Goal: Task Accomplishment & Management: Manage account settings

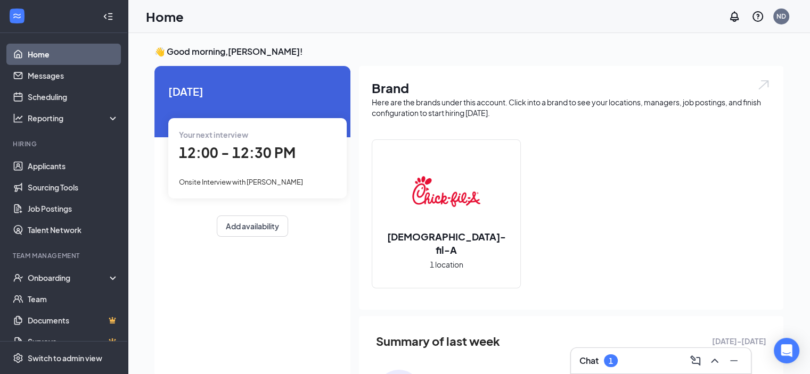
click at [608, 360] on div "1" at bounding box center [611, 361] width 14 height 13
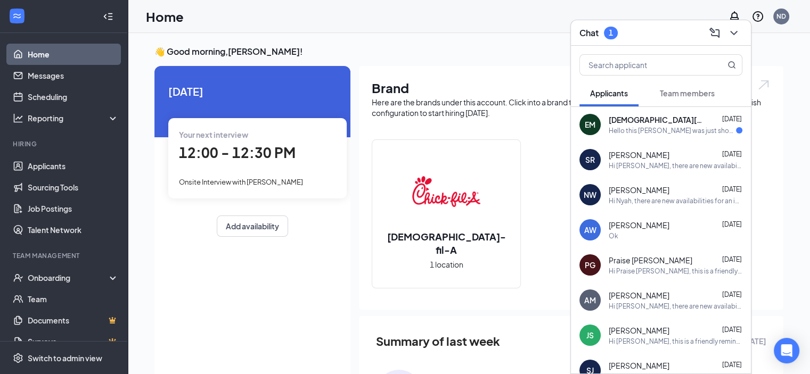
click at [671, 127] on div "Hello this [PERSON_NAME] was just shooting you a text to let you know that I've…" at bounding box center [672, 130] width 127 height 9
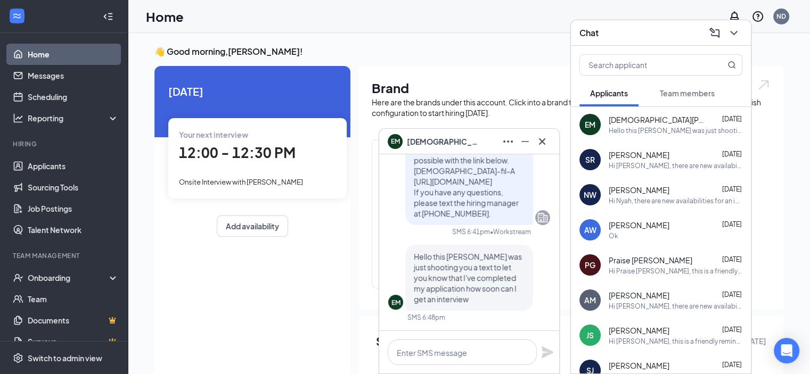
click at [636, 43] on div "Chat" at bounding box center [661, 33] width 180 height 26
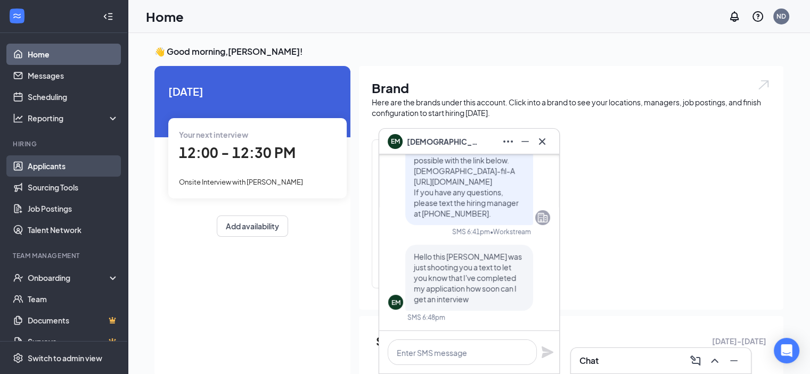
drag, startPoint x: 56, startPoint y: 168, endPoint x: 62, endPoint y: 175, distance: 9.2
click at [57, 168] on link "Applicants" at bounding box center [73, 166] width 91 height 21
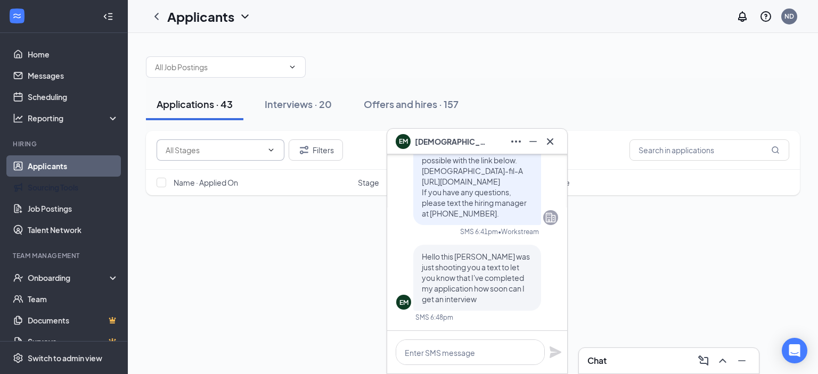
click at [275, 140] on span at bounding box center [221, 150] width 128 height 21
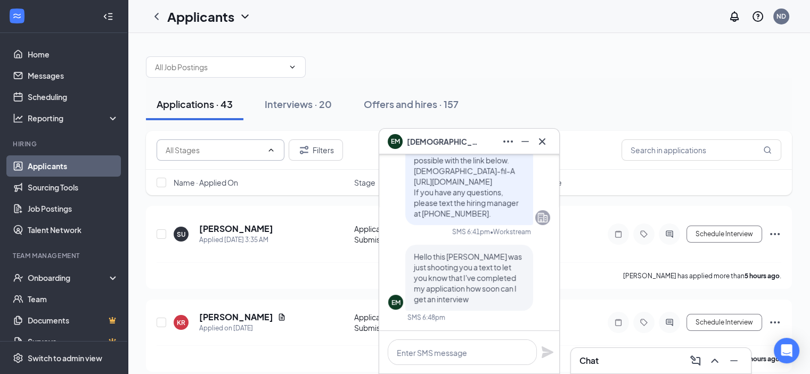
click at [272, 146] on icon "ChevronUp" at bounding box center [271, 150] width 9 height 9
click at [253, 151] on input "text" at bounding box center [214, 150] width 97 height 12
click at [209, 205] on div "Application Review (3)" at bounding box center [203, 199] width 76 height 12
type input "Application Review (3)"
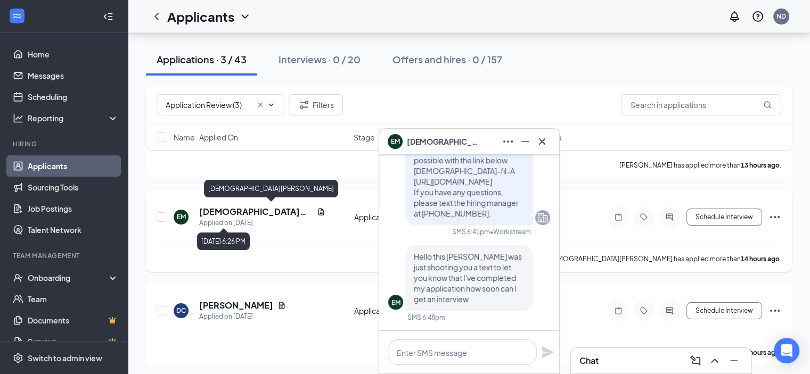
click at [258, 208] on h5 "[DEMOGRAPHIC_DATA][PERSON_NAME]" at bounding box center [255, 212] width 113 height 12
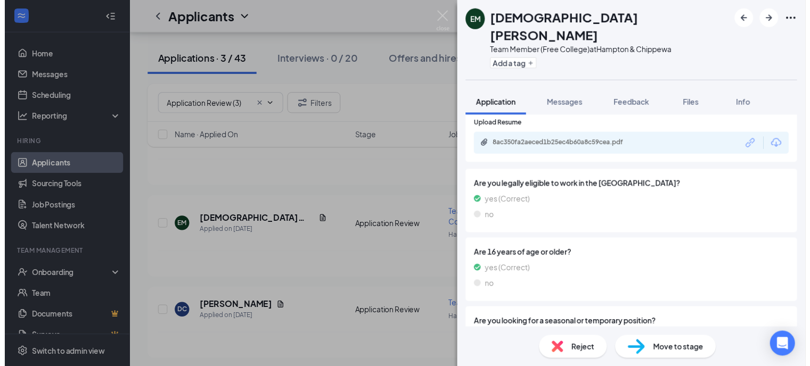
scroll to position [445, 0]
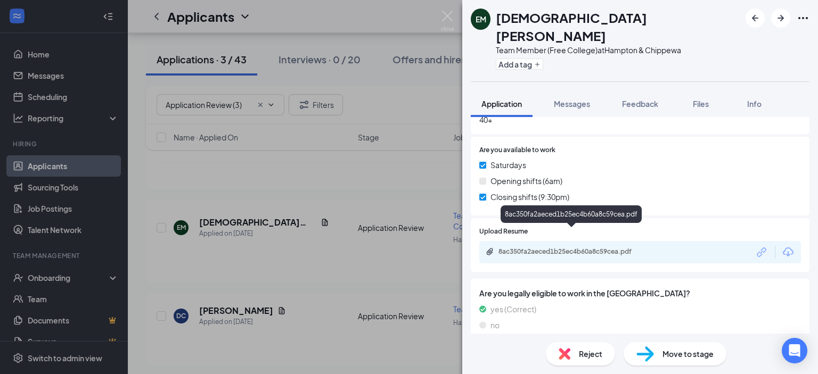
click at [616, 248] on div "8ac350fa2aeced1b25ec4b60a8c59cea.pdf" at bounding box center [573, 252] width 149 height 9
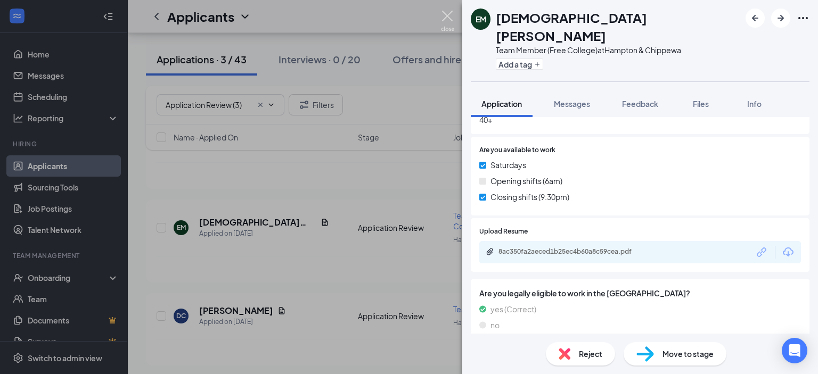
click at [447, 17] on img at bounding box center [447, 21] width 13 height 21
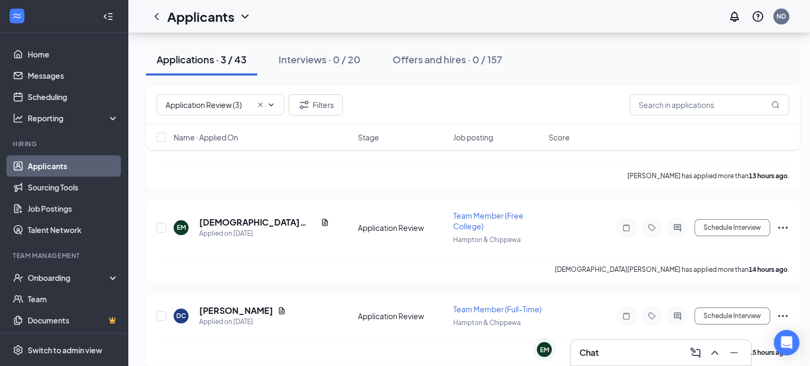
click at [260, 102] on icon "Cross" at bounding box center [260, 105] width 9 height 9
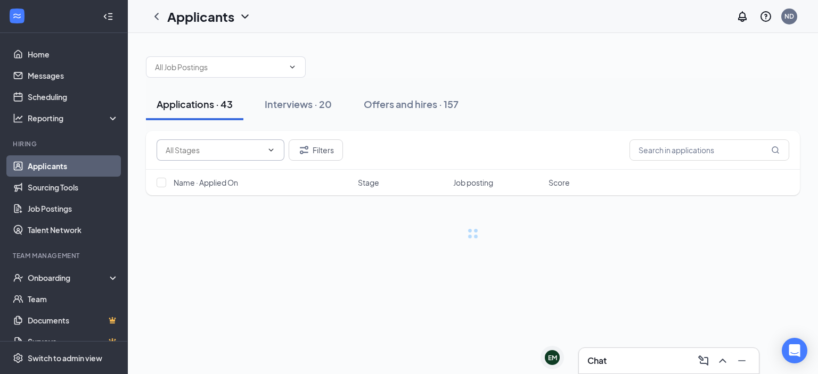
click at [263, 153] on span at bounding box center [221, 150] width 128 height 21
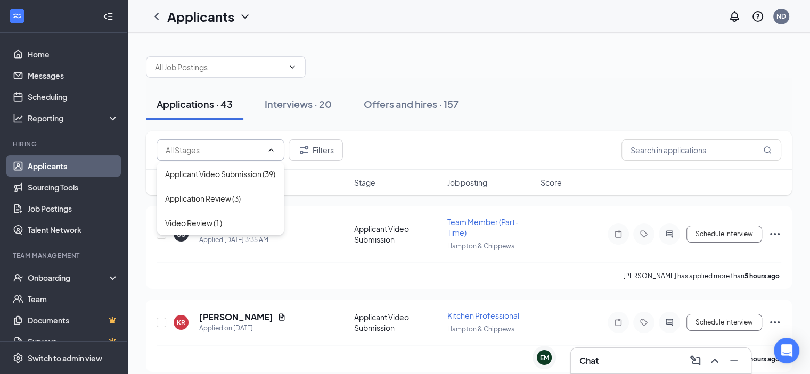
click at [217, 177] on div "Applicant Video Submission (39)" at bounding box center [220, 174] width 110 height 12
type input "Applicant Video Submission (39)"
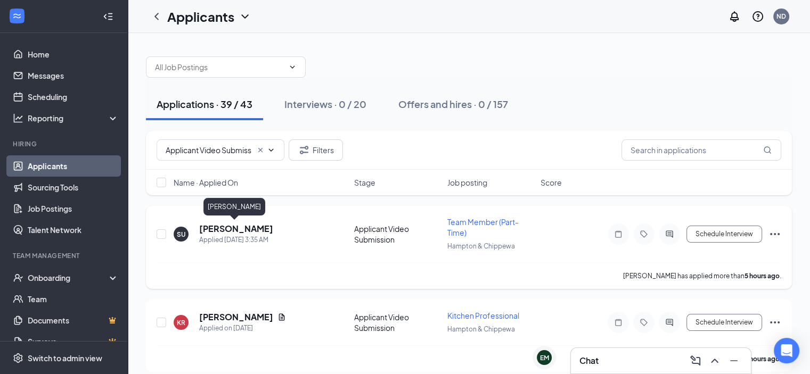
click at [231, 224] on h5 "[PERSON_NAME]" at bounding box center [236, 229] width 74 height 12
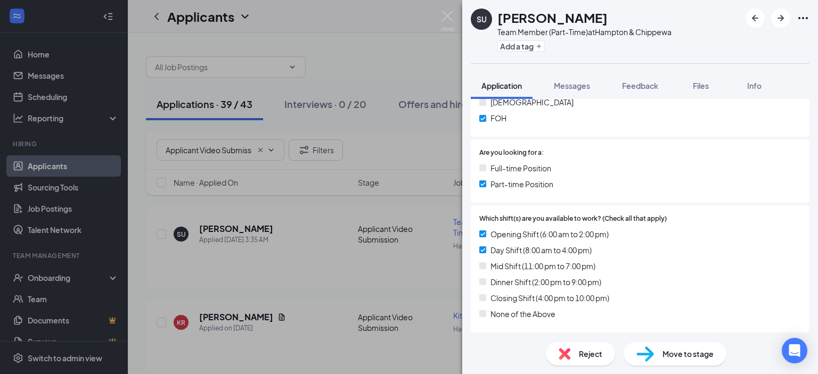
scroll to position [88, 0]
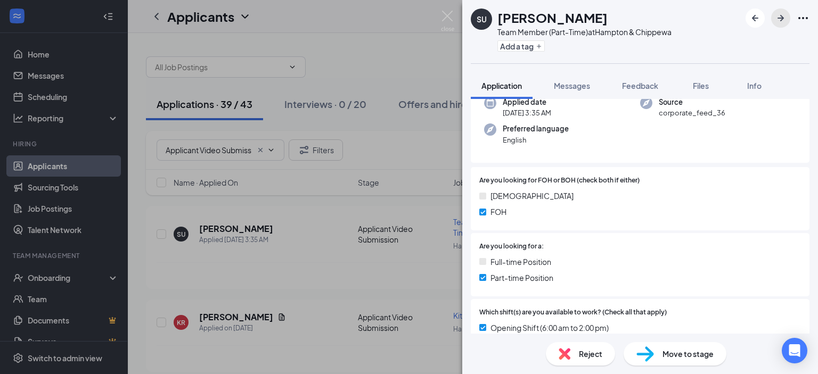
click at [782, 19] on icon "ArrowRight" at bounding box center [781, 18] width 6 height 6
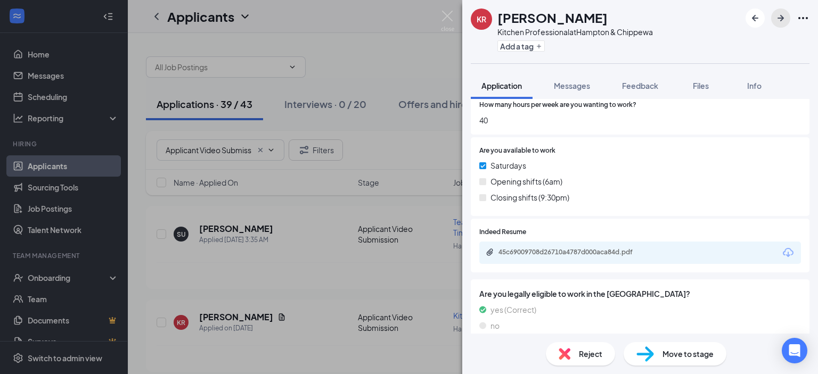
scroll to position [479, 0]
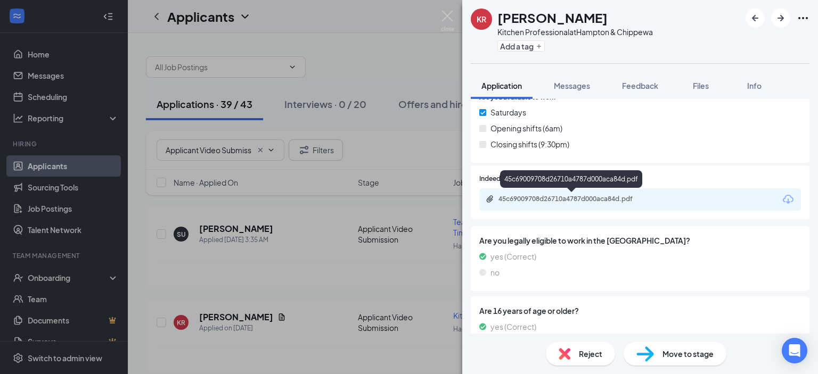
click at [626, 201] on div "45c69009708d26710a4787d000aca84d.pdf" at bounding box center [573, 199] width 149 height 9
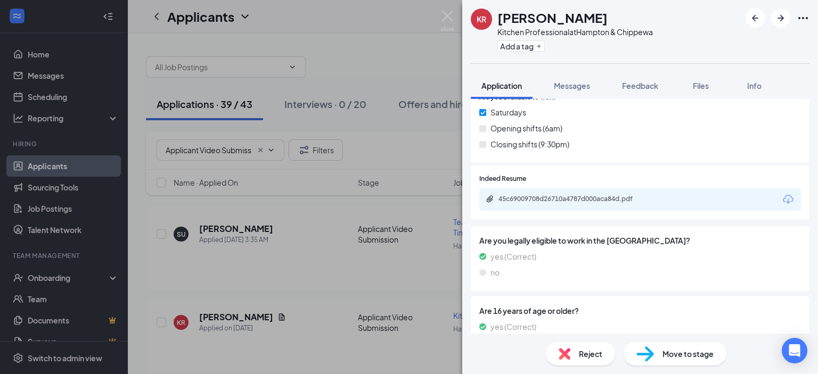
scroll to position [601, 0]
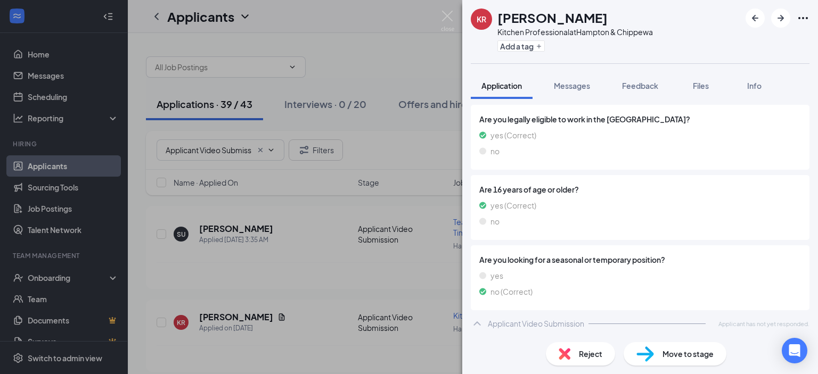
click at [686, 347] on div "Move to stage" at bounding box center [675, 354] width 103 height 23
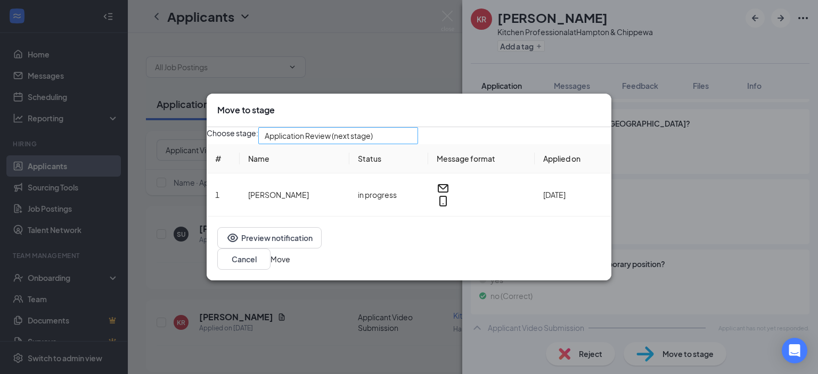
click at [412, 143] on span "Application Review (next stage)" at bounding box center [338, 136] width 147 height 16
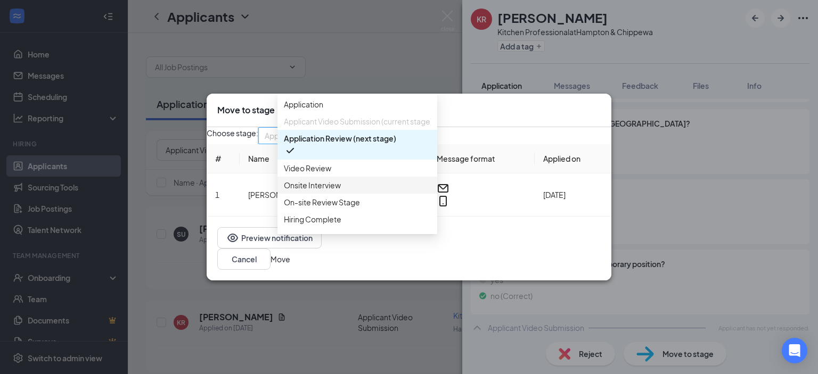
drag, startPoint x: 311, startPoint y: 202, endPoint x: 318, endPoint y: 214, distance: 13.9
click at [311, 191] on span "Onsite Interview" at bounding box center [312, 186] width 57 height 12
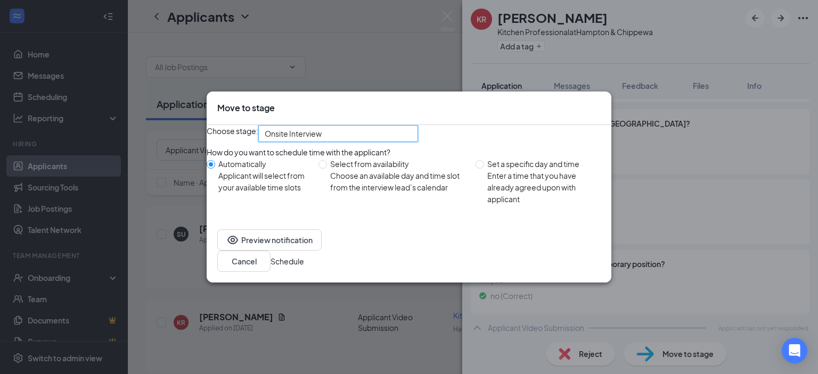
click at [304, 265] on button "Schedule" at bounding box center [288, 262] width 34 height 12
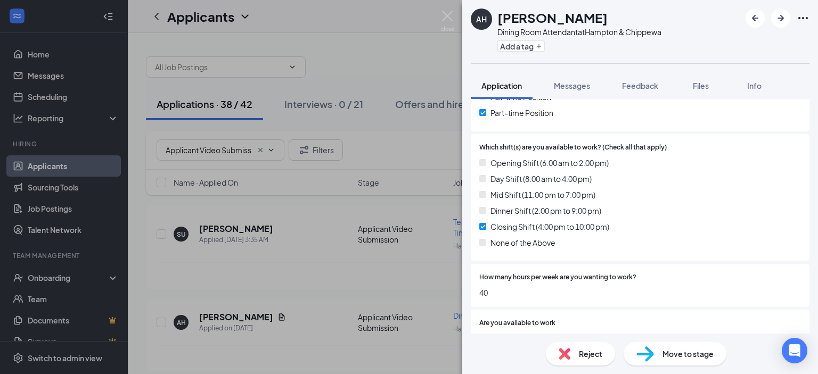
scroll to position [479, 0]
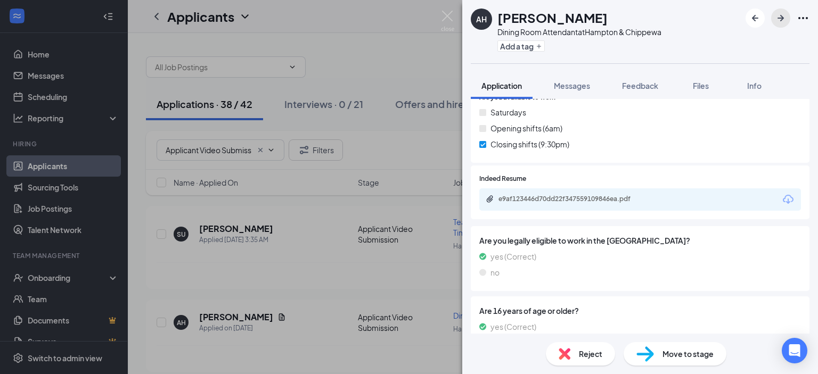
click at [782, 23] on icon "ArrowRight" at bounding box center [781, 18] width 13 height 13
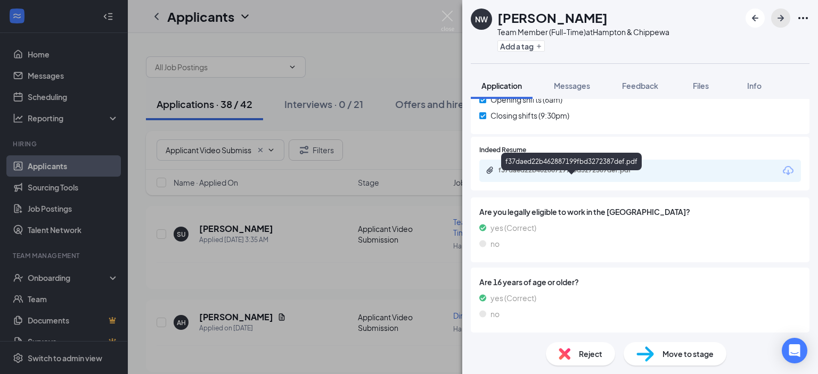
scroll to position [494, 0]
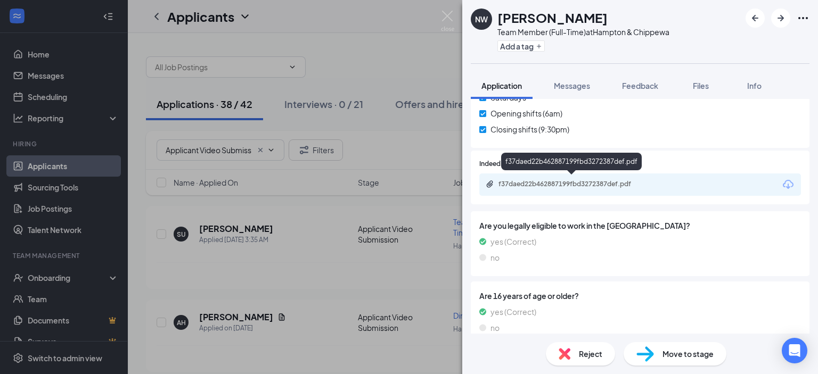
click at [584, 181] on div "f37daed22b462887199fbd3272387def.pdf" at bounding box center [573, 184] width 149 height 9
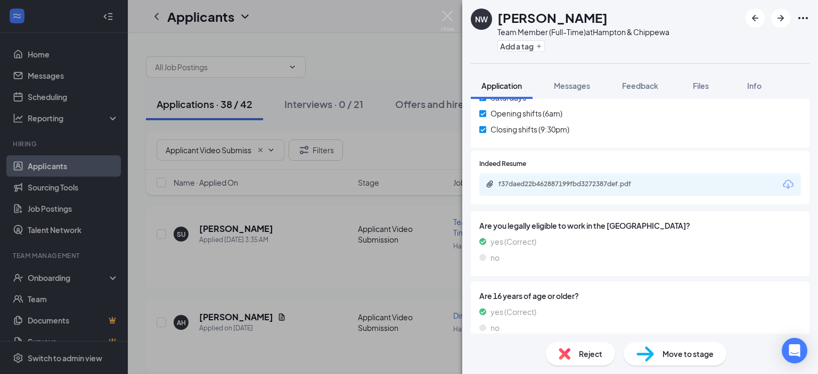
click at [656, 357] on div "Move to stage" at bounding box center [675, 354] width 103 height 23
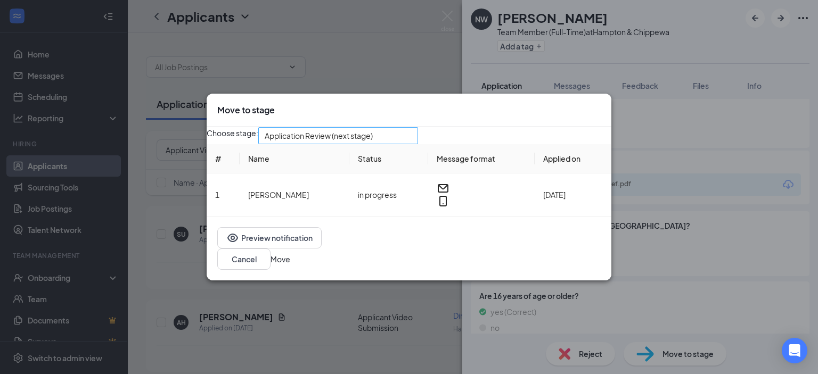
click at [418, 142] on div "Application Review (next stage)" at bounding box center [338, 135] width 160 height 17
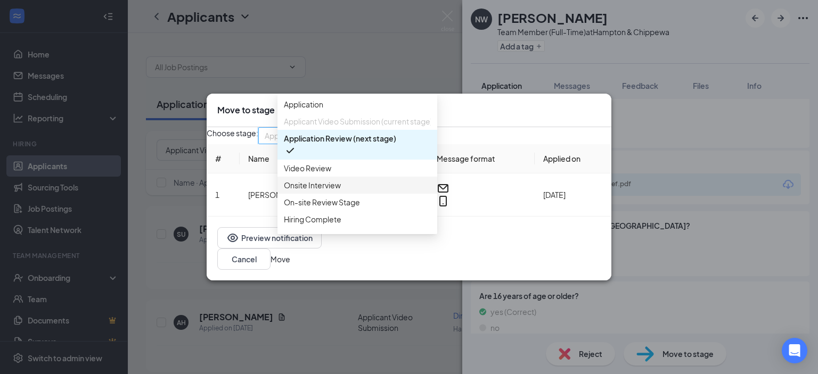
click at [313, 191] on span "Onsite Interview" at bounding box center [312, 186] width 57 height 12
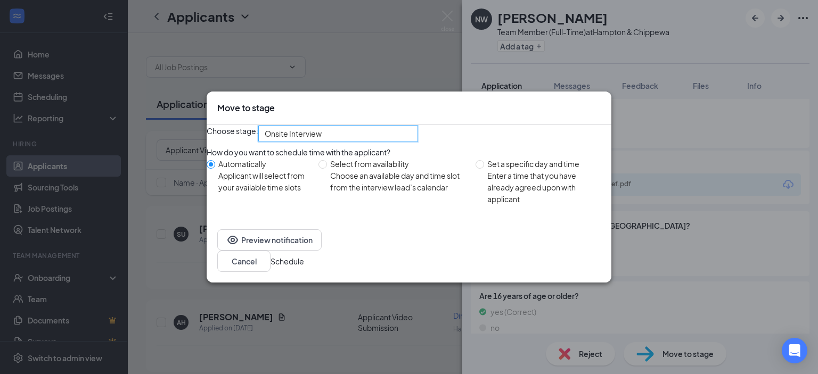
click at [304, 266] on button "Schedule" at bounding box center [288, 262] width 34 height 12
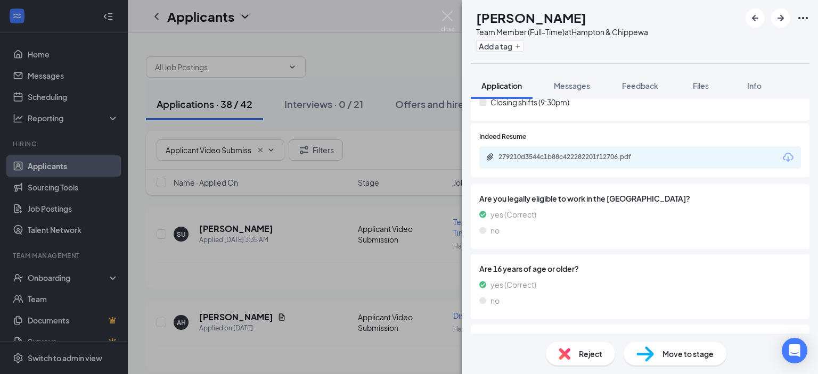
scroll to position [388, 0]
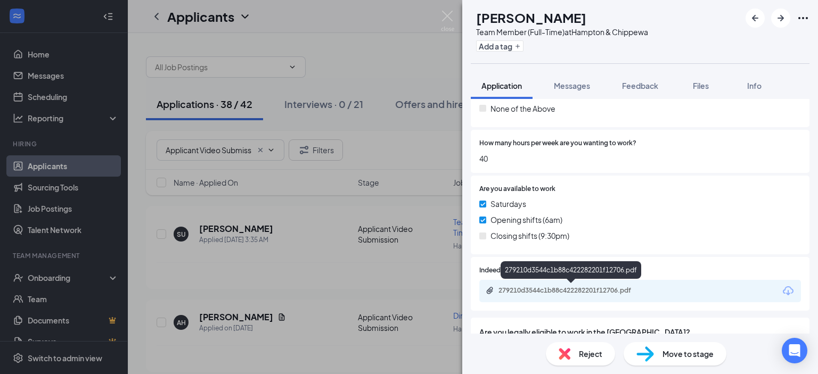
click at [618, 289] on div "279210d3544c1b88c422282201f12706.pdf" at bounding box center [573, 291] width 149 height 9
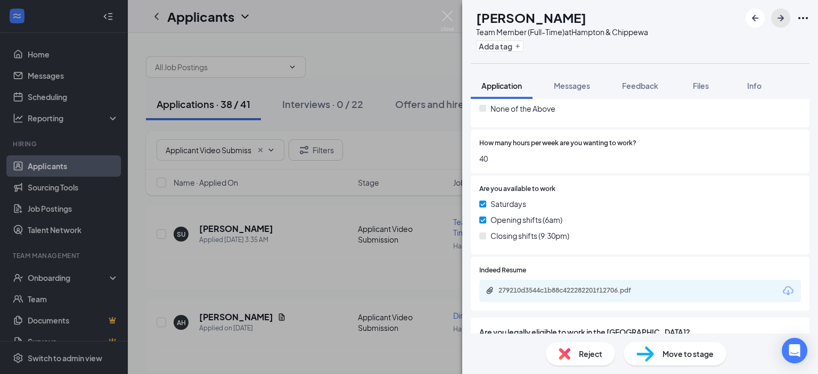
click at [780, 16] on icon "ArrowRight" at bounding box center [781, 18] width 13 height 13
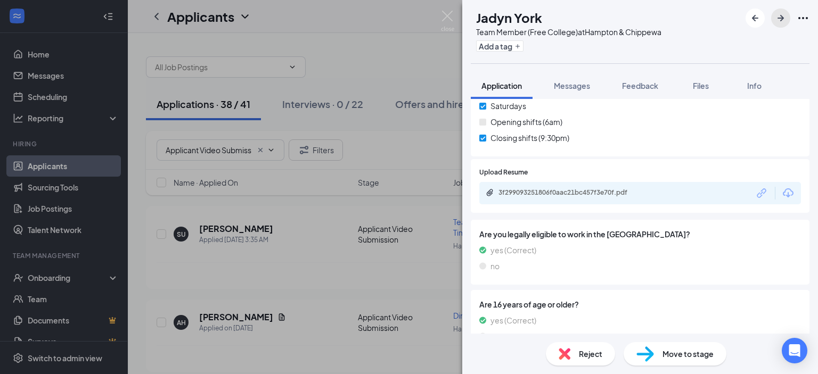
scroll to position [577, 0]
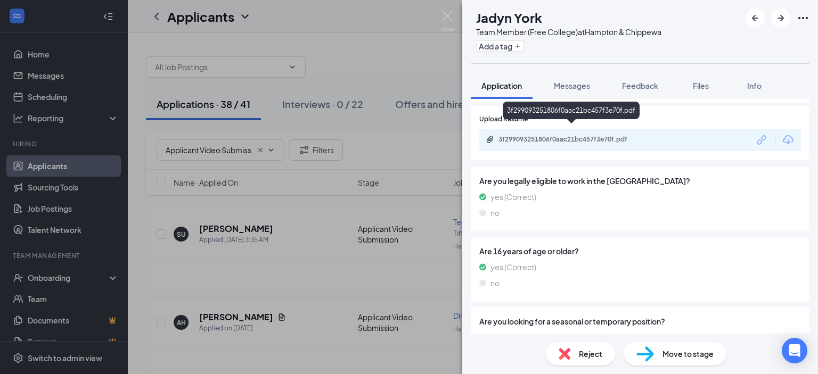
click at [620, 135] on div "3f299093251806f0aac21bc457f3e70f.pdf" at bounding box center [573, 139] width 149 height 9
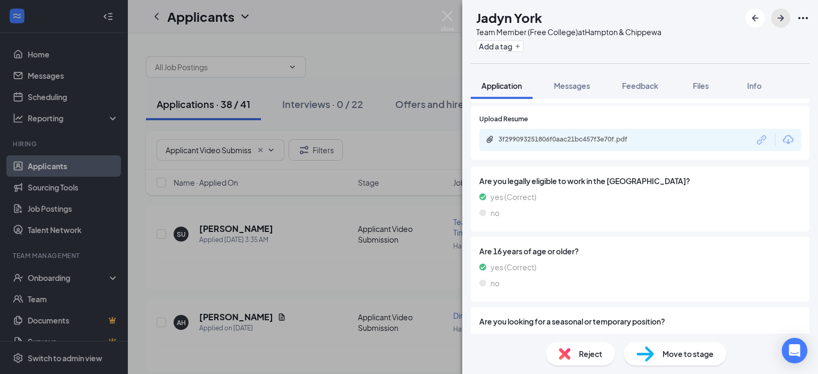
drag, startPoint x: 780, startPoint y: 15, endPoint x: 774, endPoint y: 231, distance: 215.3
click at [780, 16] on icon "ArrowRight" at bounding box center [781, 18] width 13 height 13
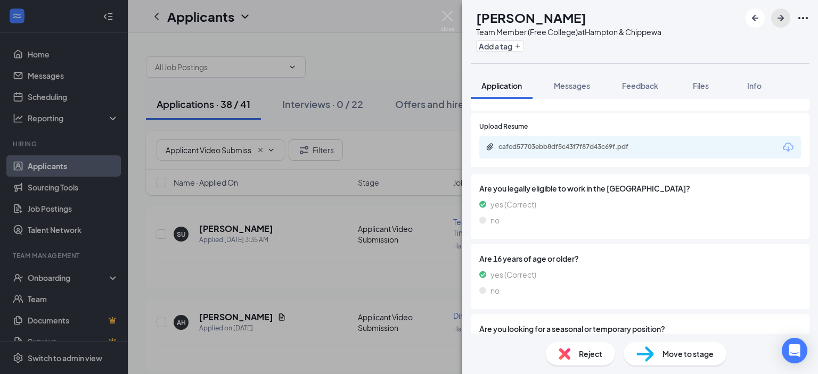
scroll to position [533, 0]
click at [138, 18] on div "cafcd57703ebb8df5c43f7f87d43c69f.pdf" at bounding box center [69, 9] width 138 height 18
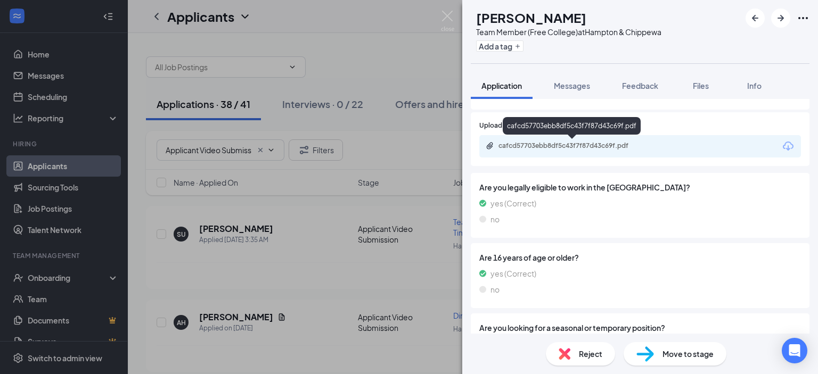
click at [625, 145] on div "cafcd57703ebb8df5c43f7f87d43c69f.pdf" at bounding box center [573, 146] width 149 height 9
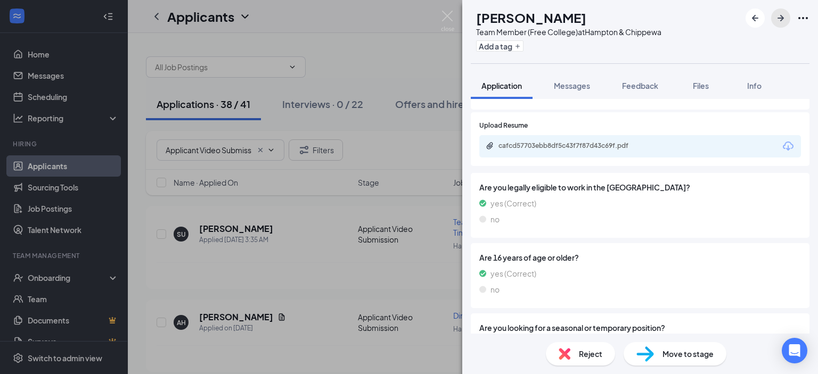
click at [778, 16] on icon "ArrowRight" at bounding box center [781, 18] width 13 height 13
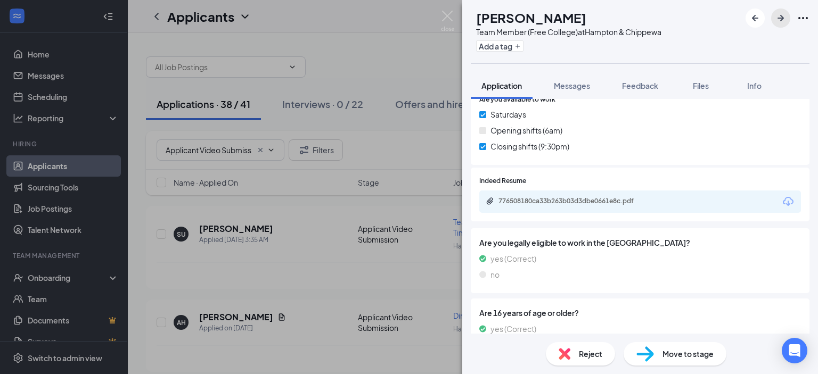
scroll to position [479, 0]
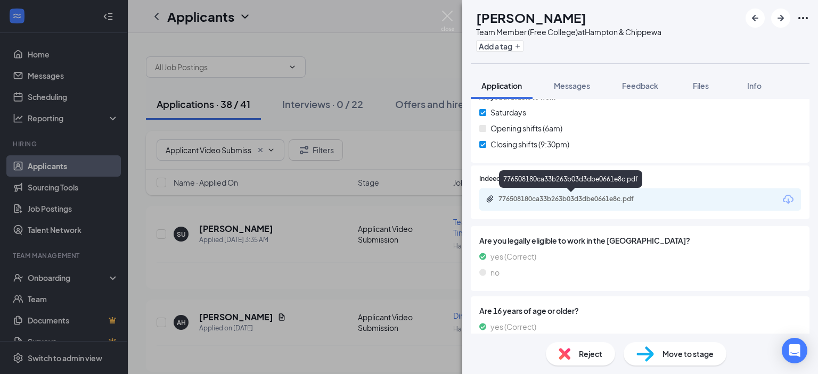
click at [617, 201] on div "776508180ca33b263b03d3dbe0661e8c.pdf" at bounding box center [573, 199] width 149 height 9
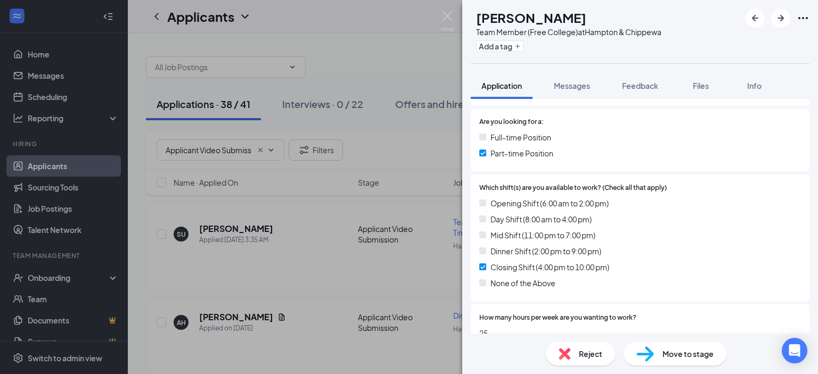
scroll to position [0, 0]
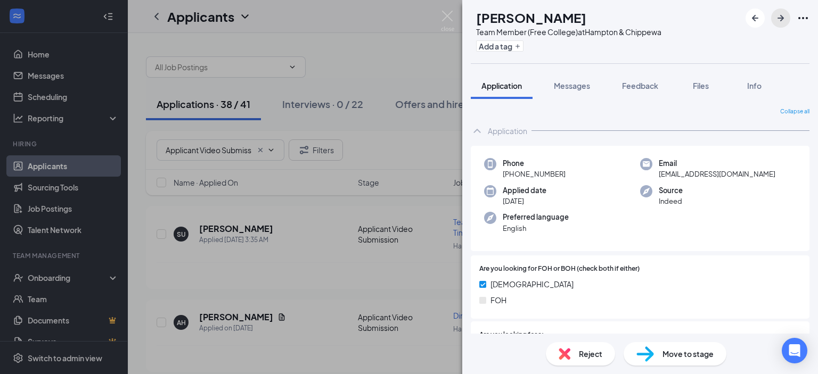
click at [776, 20] on icon "ArrowRight" at bounding box center [781, 18] width 13 height 13
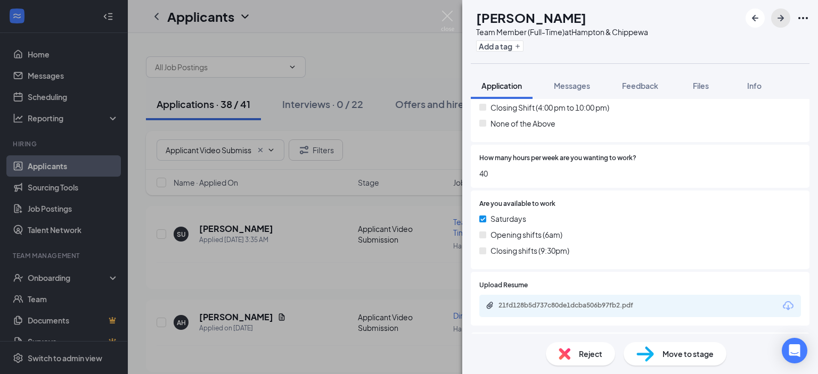
scroll to position [479, 0]
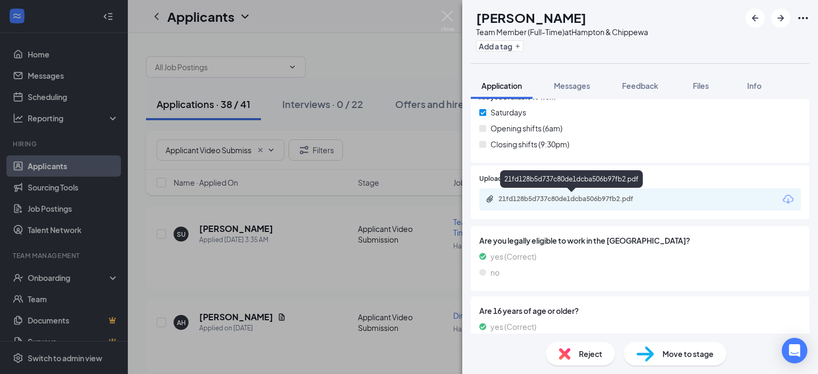
click at [620, 198] on div "21fd128b5d737c80de1dcba506b97fb2.pdf" at bounding box center [573, 199] width 149 height 9
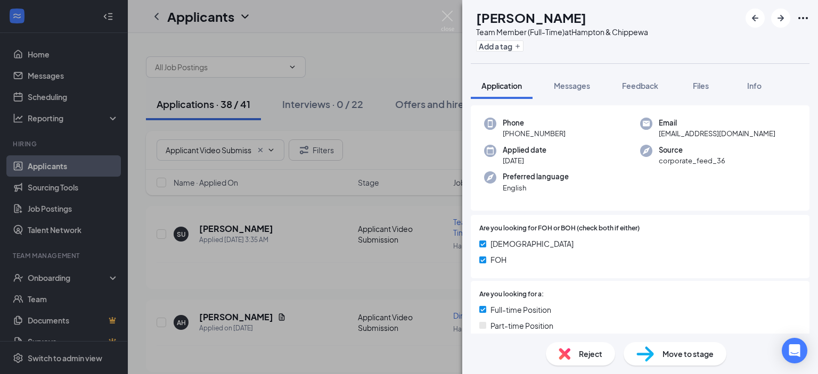
scroll to position [0, 0]
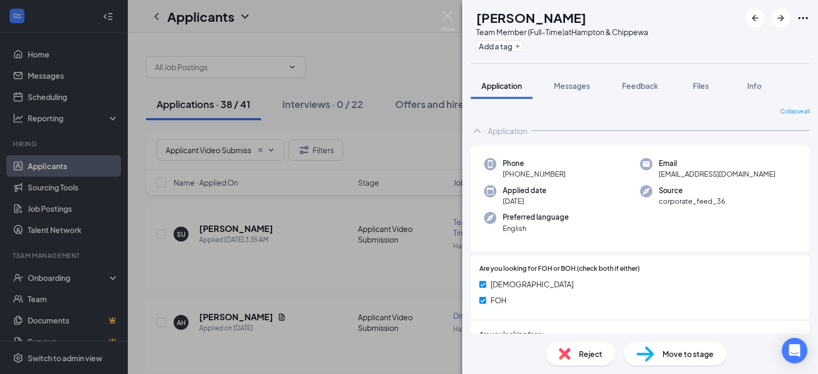
click at [672, 355] on span "Move to stage" at bounding box center [688, 354] width 51 height 12
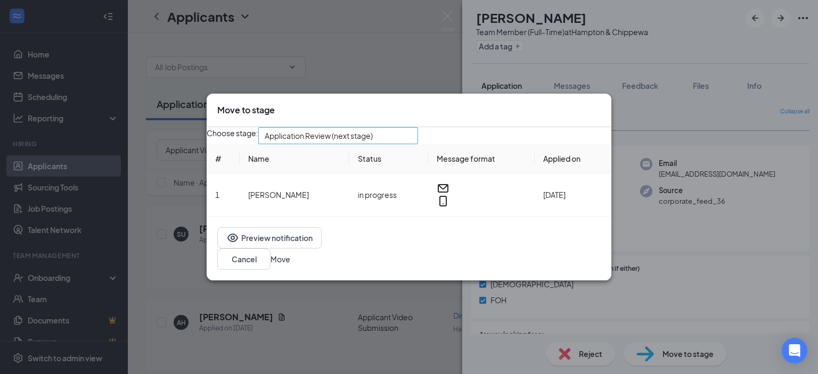
click at [412, 138] on span "Application Review (next stage)" at bounding box center [338, 136] width 147 height 16
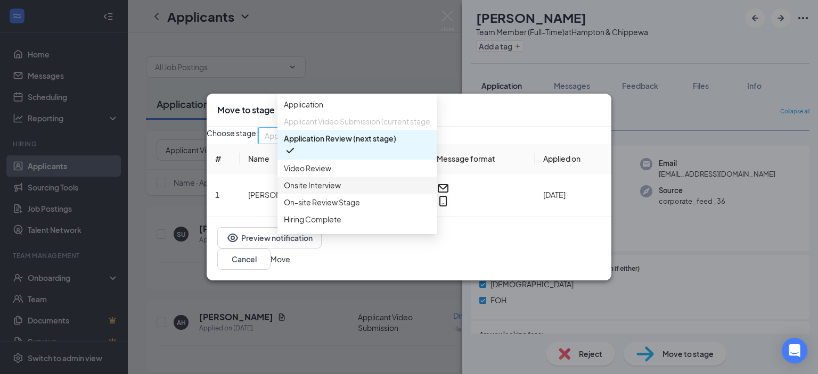
click at [307, 191] on span "Onsite Interview" at bounding box center [312, 186] width 57 height 12
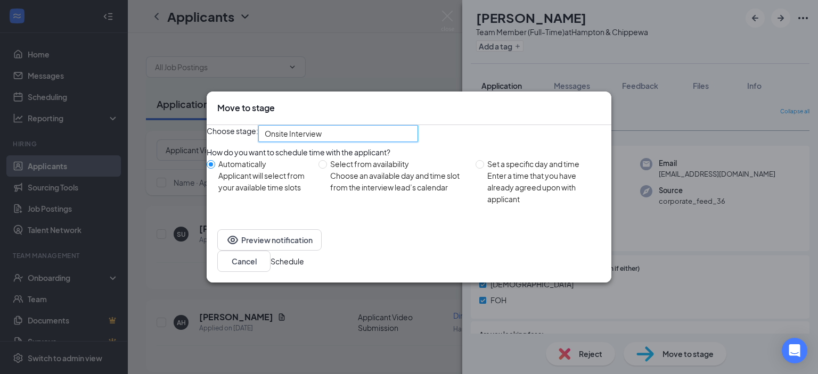
click at [397, 136] on span "Onsite Interview" at bounding box center [333, 140] width 137 height 29
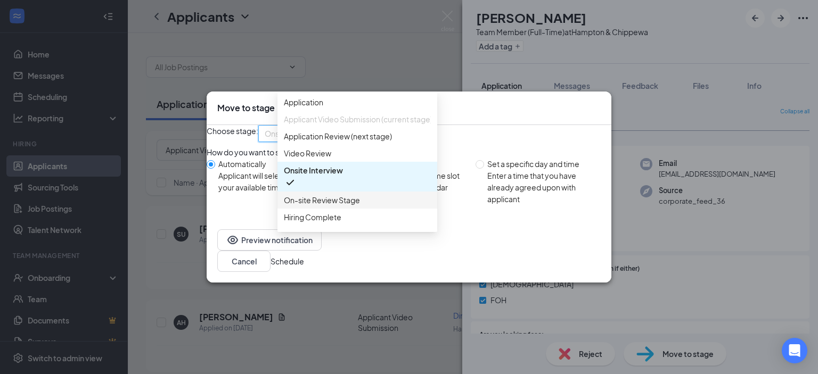
click at [516, 142] on div "Choose stage: Onsite Interview 3962186 3962188 3962187 Application Applicant Vi…" at bounding box center [409, 133] width 405 height 17
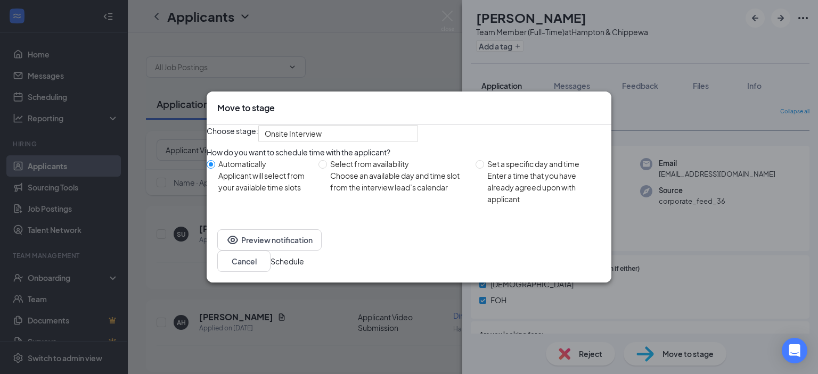
click at [587, 282] on div "Preview notification Cancel Schedule" at bounding box center [409, 251] width 405 height 64
click at [304, 265] on button "Schedule" at bounding box center [288, 262] width 34 height 12
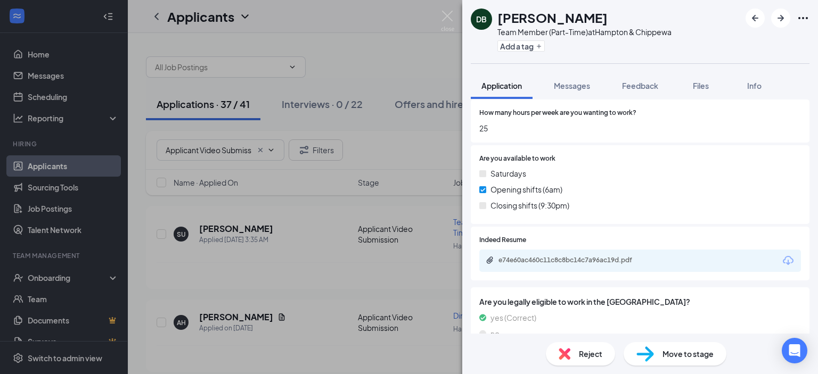
scroll to position [479, 0]
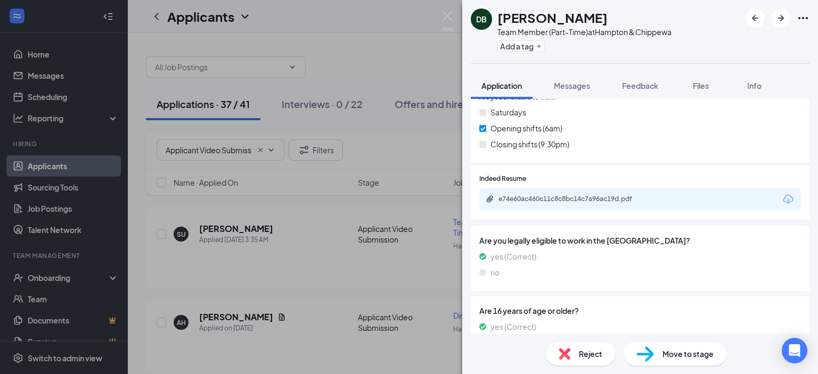
click at [609, 199] on div "e74e60ac460c11c8c8bc14c7a96ac19d.pdf" at bounding box center [573, 199] width 149 height 9
click at [778, 26] on button "button" at bounding box center [780, 18] width 19 height 19
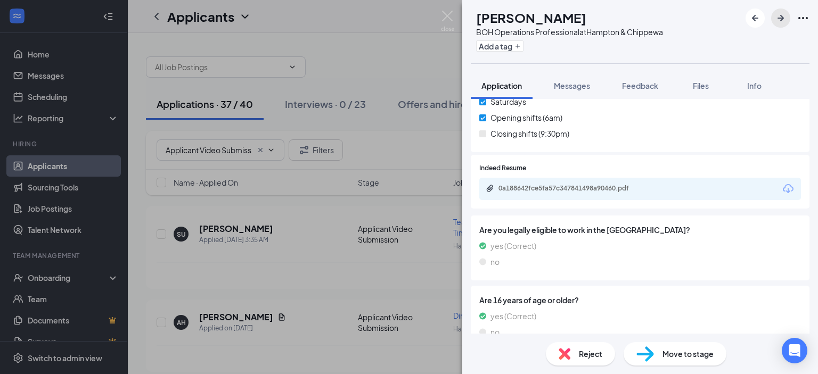
scroll to position [533, 0]
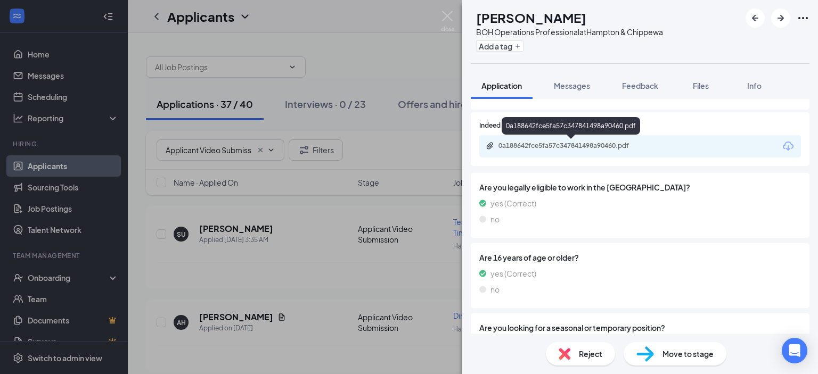
click at [629, 144] on div "0a188642fce5fa57c347841498a90460.pdf" at bounding box center [573, 146] width 149 height 9
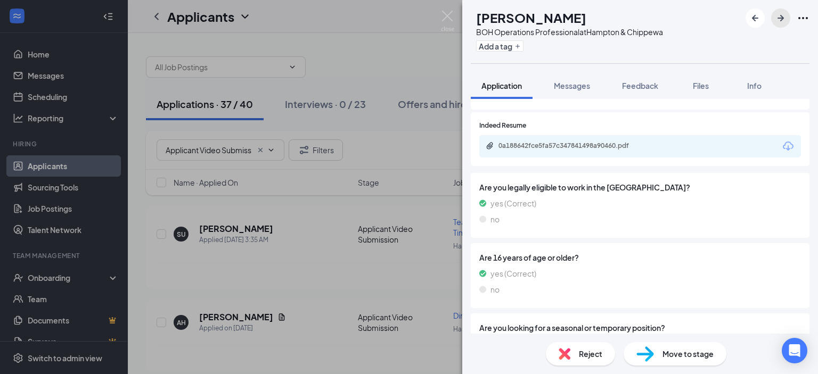
click at [779, 13] on icon "ArrowRight" at bounding box center [781, 18] width 13 height 13
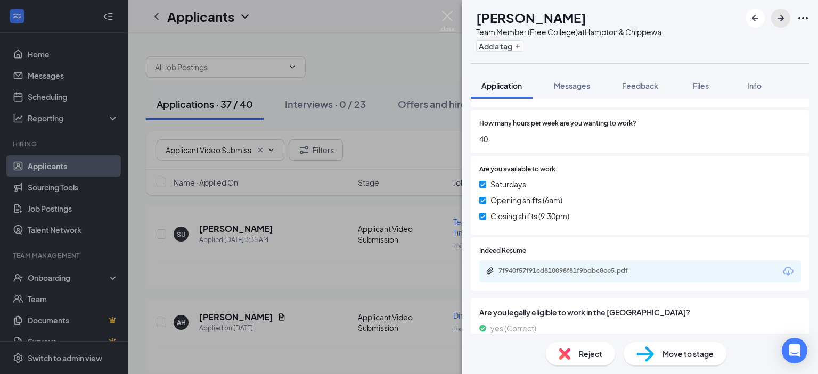
scroll to position [426, 0]
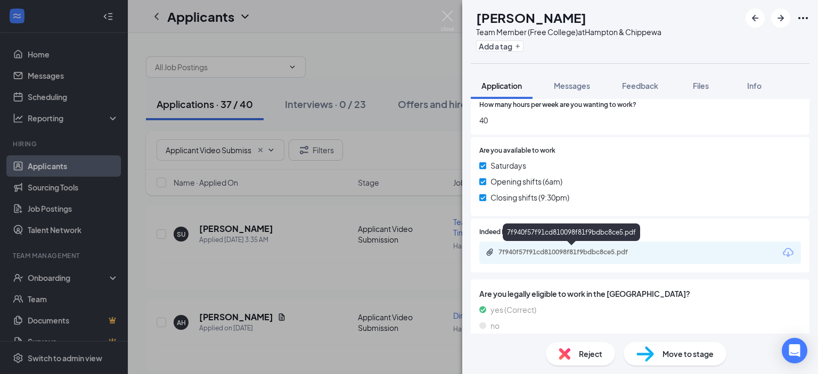
click at [613, 248] on div "7f940f57f91cd810098f81f9bdbc8ce5.pdf" at bounding box center [573, 252] width 149 height 9
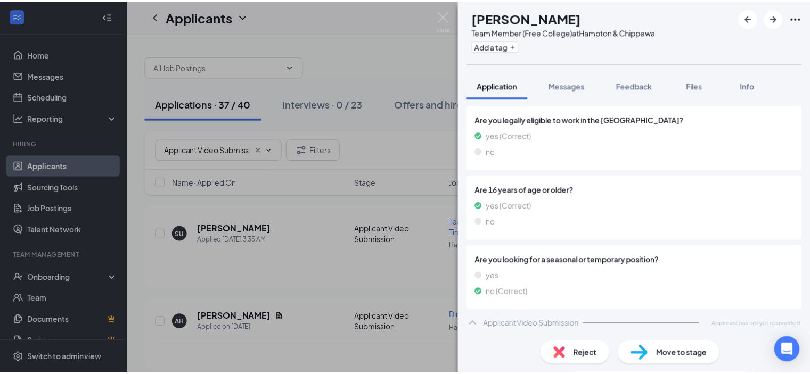
scroll to position [601, 0]
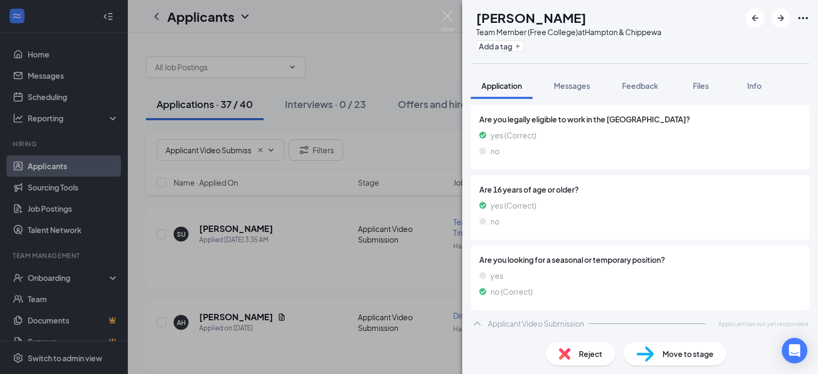
click at [454, 25] on img at bounding box center [447, 21] width 13 height 21
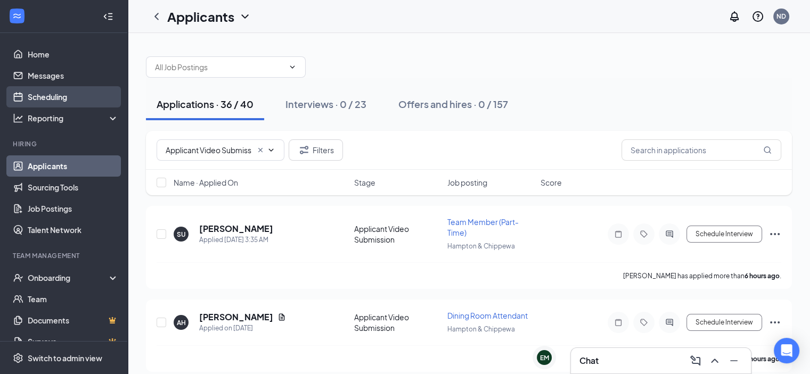
click at [61, 96] on link "Scheduling" at bounding box center [73, 96] width 91 height 21
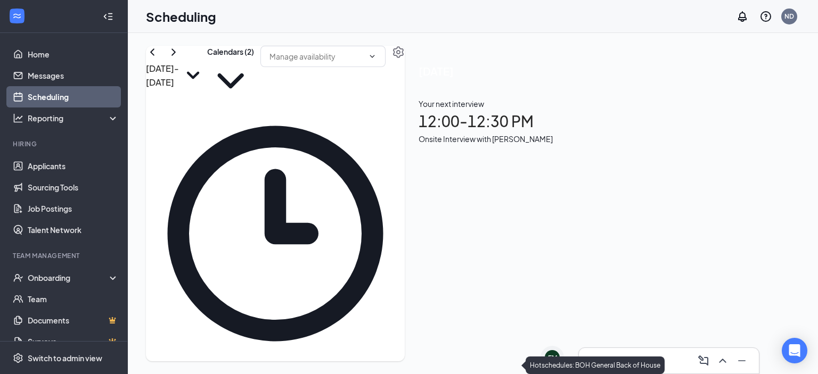
scroll to position [577, 0]
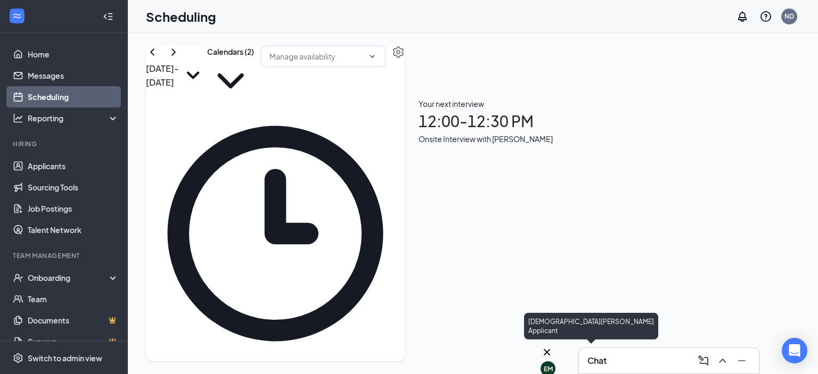
click at [549, 365] on div "EM" at bounding box center [548, 369] width 9 height 9
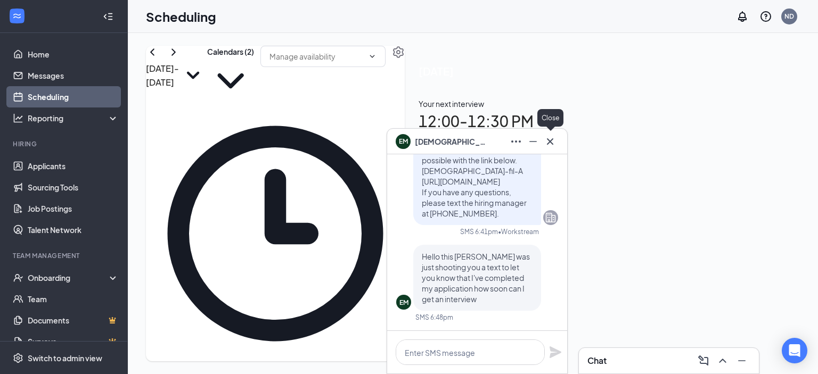
click at [553, 146] on icon "Cross" at bounding box center [550, 141] width 13 height 13
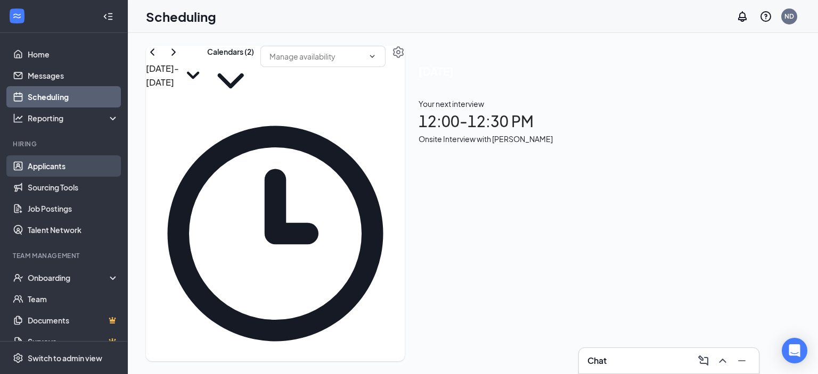
click at [35, 166] on link "Applicants" at bounding box center [73, 166] width 91 height 21
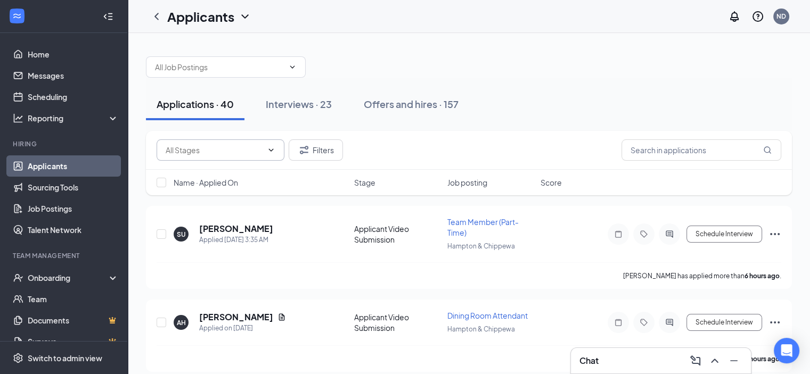
click at [249, 154] on input "text" at bounding box center [214, 150] width 97 height 12
click at [215, 205] on div "Application Review (3)" at bounding box center [203, 199] width 76 height 12
type input "Application Review (3)"
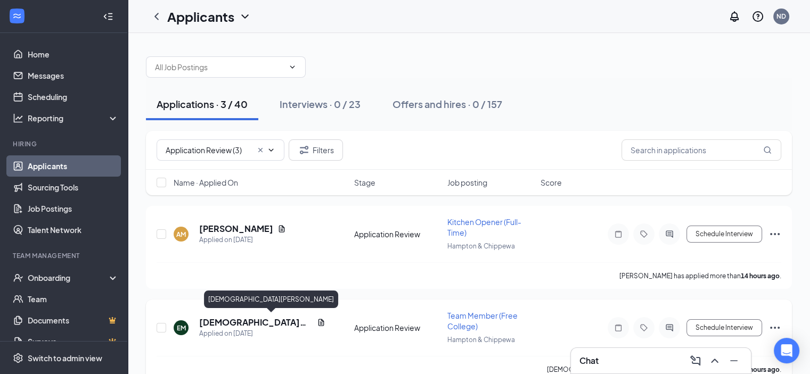
click at [239, 323] on h5 "[DEMOGRAPHIC_DATA][PERSON_NAME]" at bounding box center [255, 323] width 113 height 12
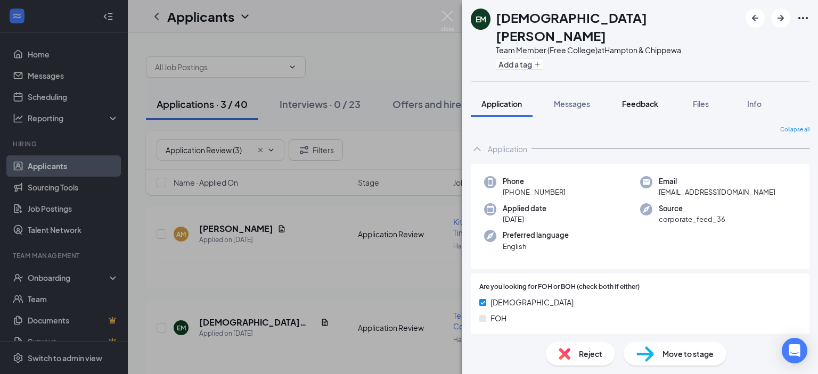
click at [648, 99] on span "Feedback" at bounding box center [640, 104] width 36 height 10
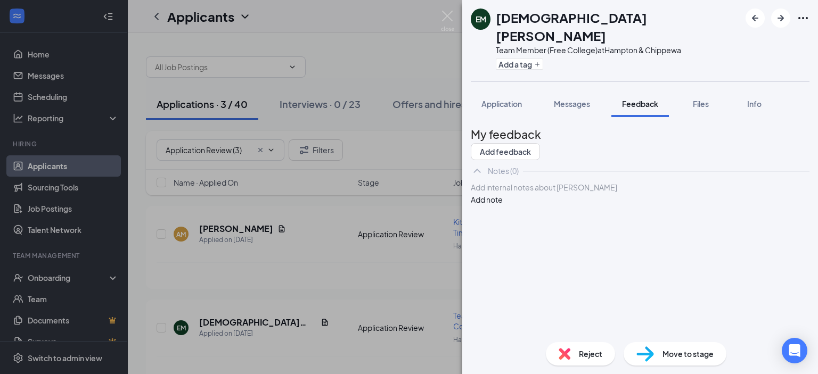
click at [616, 193] on div at bounding box center [640, 187] width 338 height 11
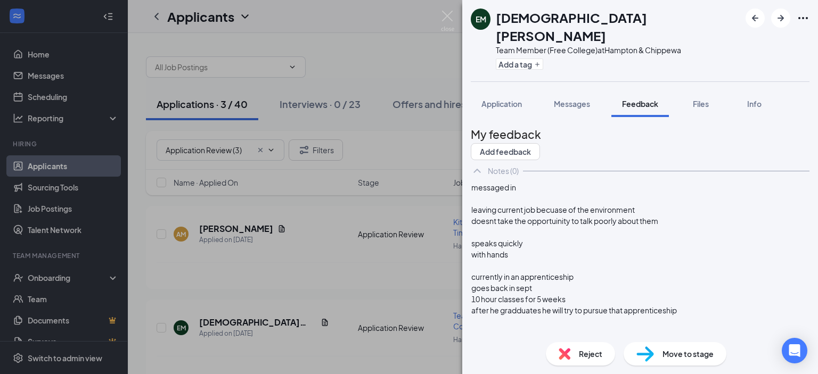
scroll to position [32, 0]
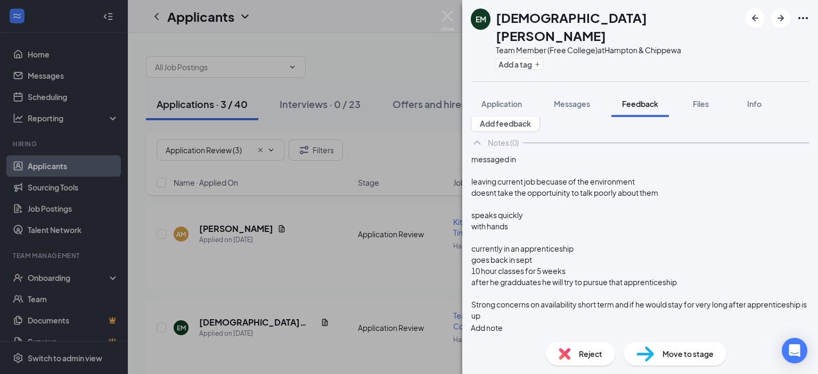
click at [503, 322] on button "Add note" at bounding box center [487, 328] width 32 height 12
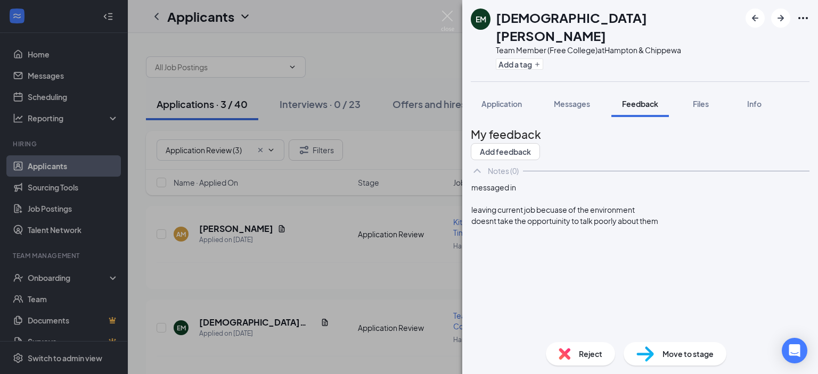
scroll to position [0, 0]
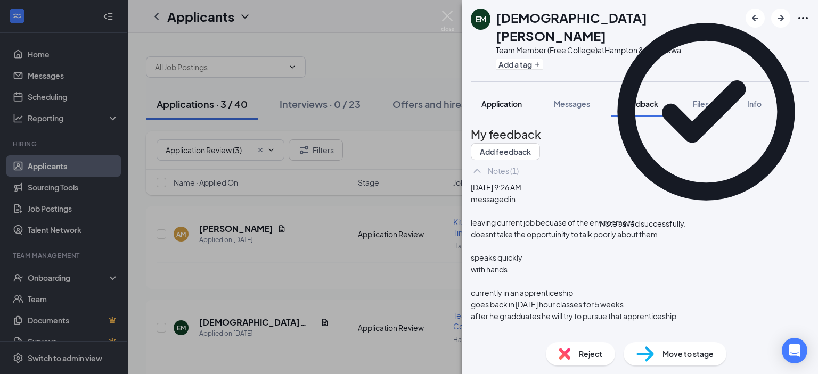
click at [506, 99] on span "Application" at bounding box center [502, 104] width 40 height 10
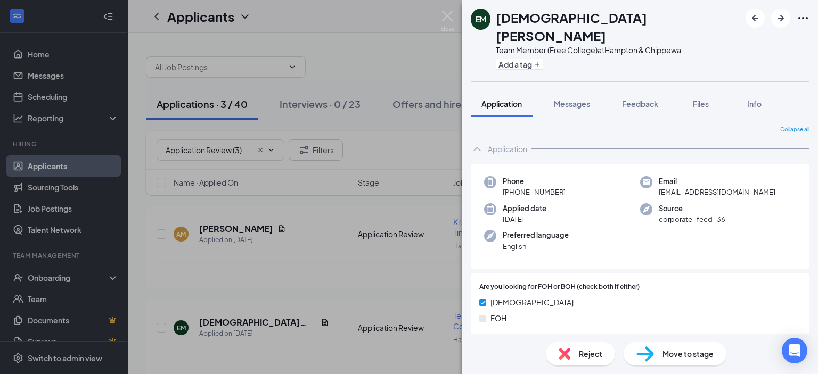
click at [588, 349] on span "Reject" at bounding box center [590, 354] width 23 height 12
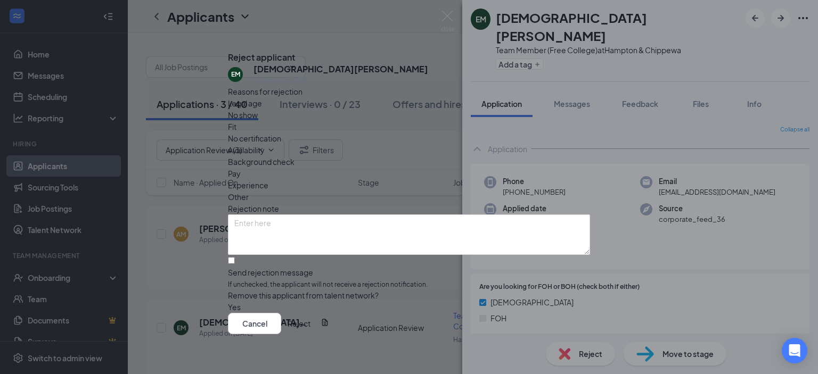
click at [470, 144] on div "Availability" at bounding box center [409, 150] width 362 height 12
click at [235, 257] on input "Send rejection message If unchecked, the applicant will not receive a rejection…" at bounding box center [231, 260] width 7 height 7
checkbox input "true"
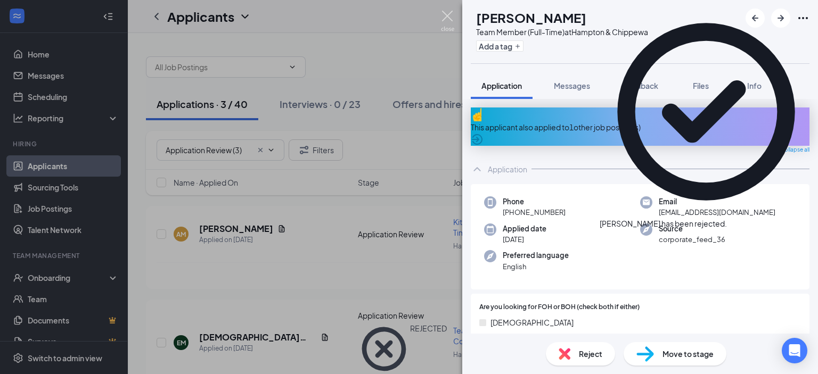
click at [453, 17] on img at bounding box center [447, 21] width 13 height 21
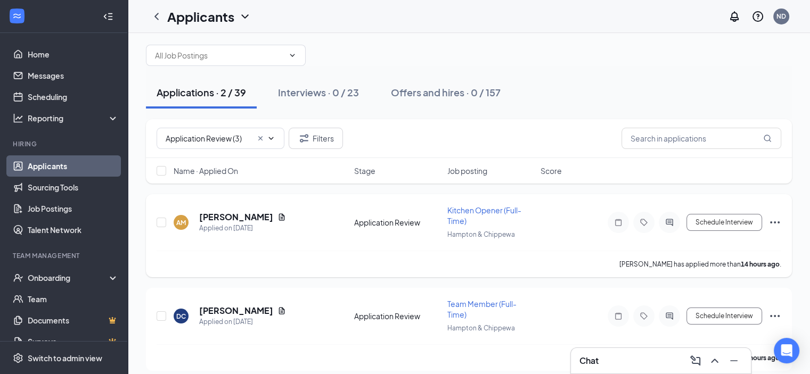
scroll to position [19, 0]
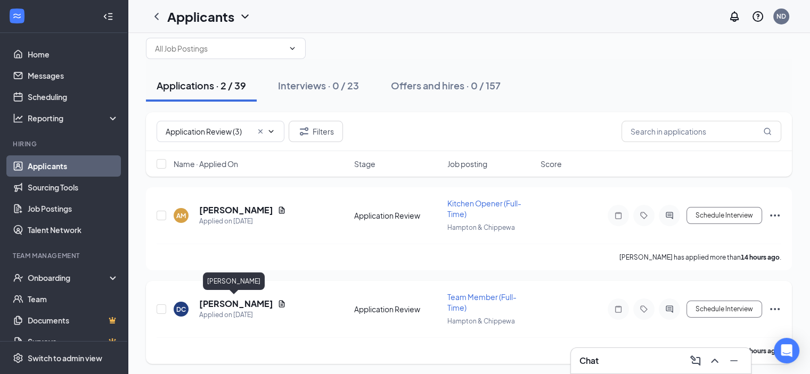
click at [245, 298] on h5 "[PERSON_NAME]" at bounding box center [236, 304] width 74 height 12
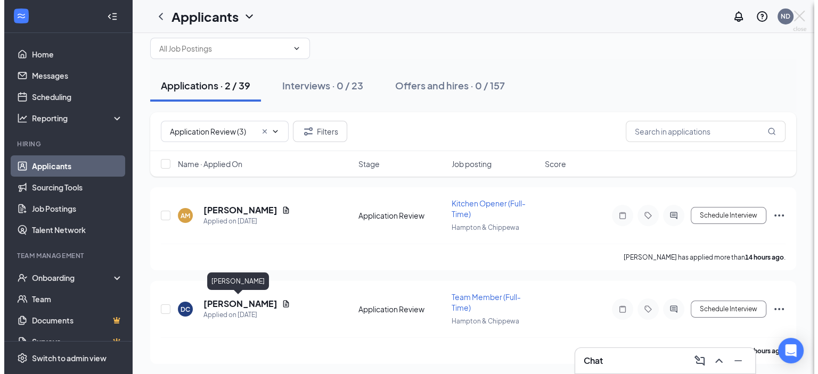
scroll to position [8, 0]
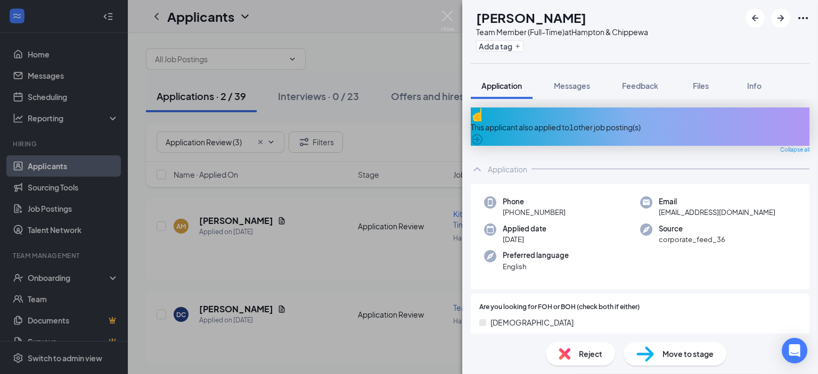
click at [589, 121] on div "This applicant also applied to 1 other job posting(s)" at bounding box center [640, 127] width 339 height 12
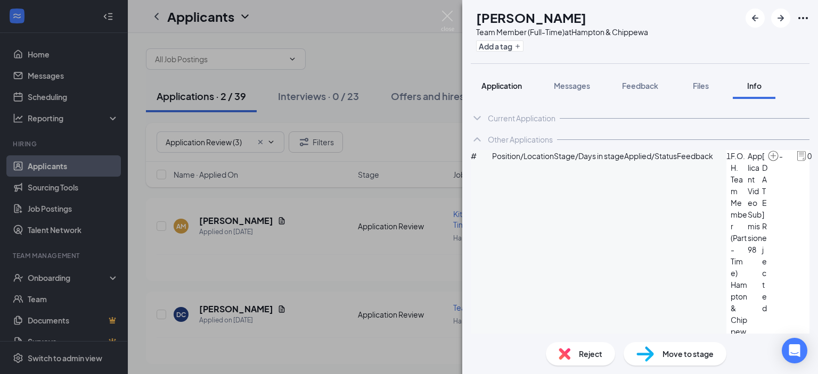
click at [511, 88] on span "Application" at bounding box center [502, 86] width 40 height 10
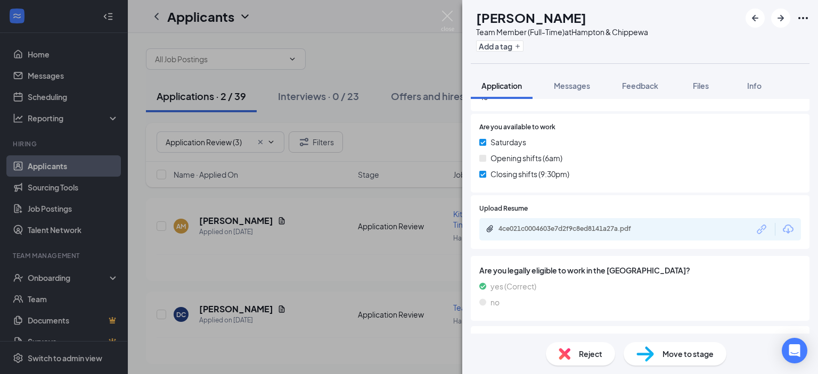
scroll to position [528, 0]
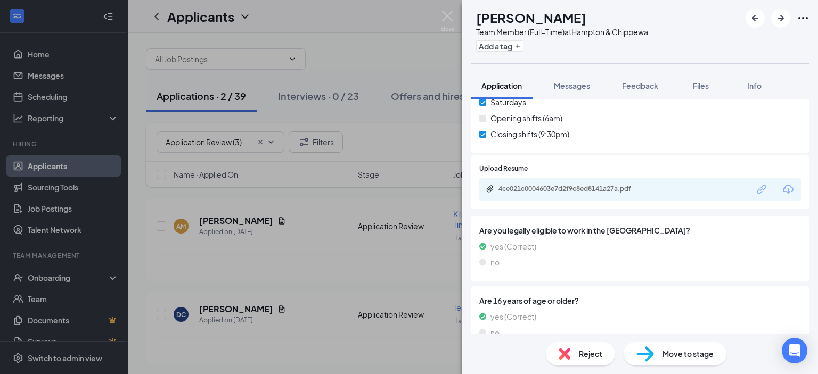
click at [588, 185] on div "4ce021c0004603e7d2f9c8ed8141a27a.pdf" at bounding box center [573, 189] width 149 height 9
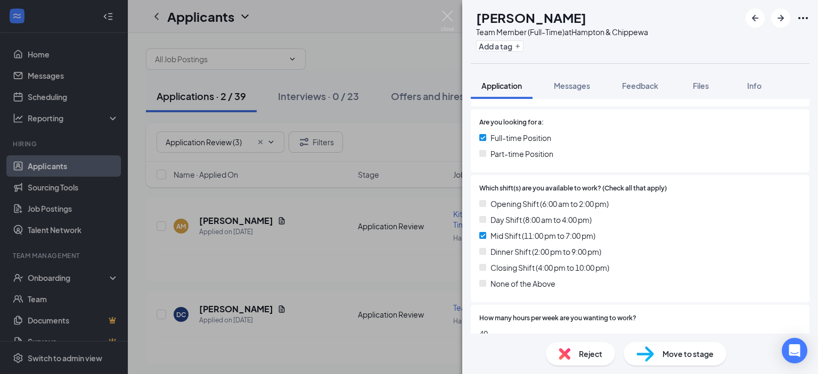
scroll to position [102, 0]
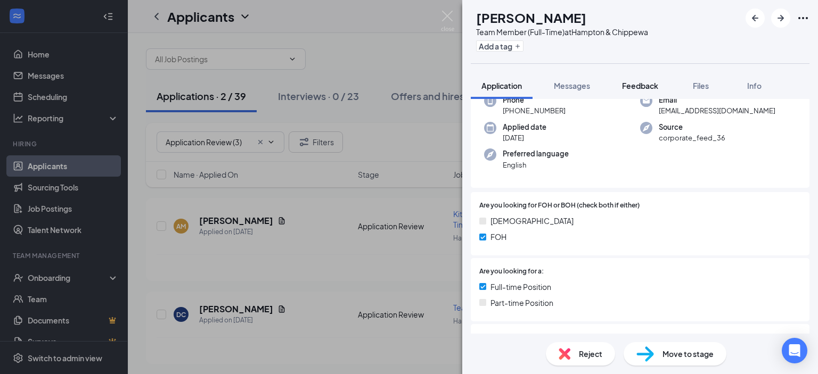
click at [638, 86] on span "Feedback" at bounding box center [640, 86] width 36 height 10
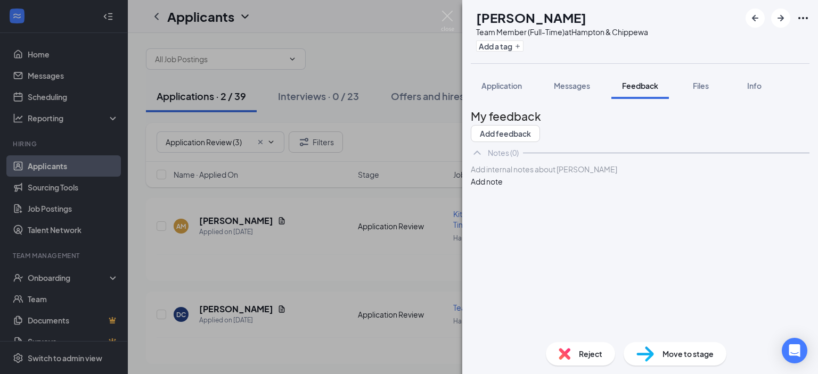
drag, startPoint x: 581, startPoint y: 205, endPoint x: 582, endPoint y: 200, distance: 5.4
click at [582, 175] on div at bounding box center [640, 169] width 338 height 11
click at [503, 188] on button "Add note" at bounding box center [487, 182] width 32 height 12
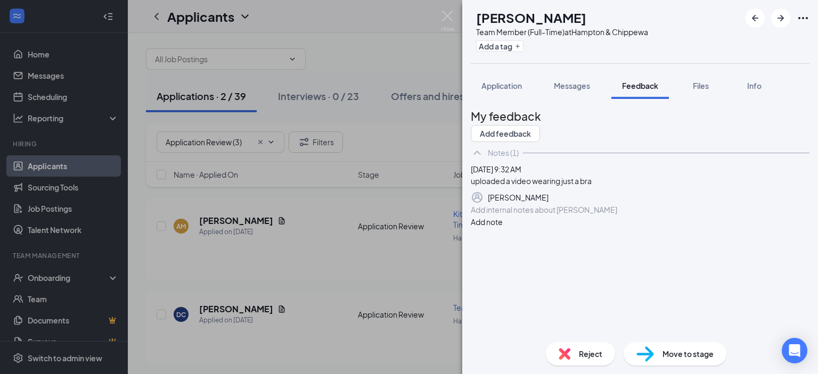
click at [582, 216] on div at bounding box center [640, 210] width 338 height 11
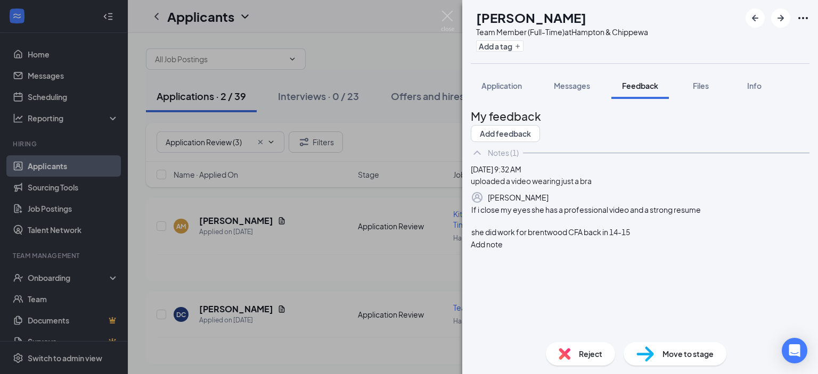
click at [503, 250] on button "Add note" at bounding box center [487, 245] width 32 height 12
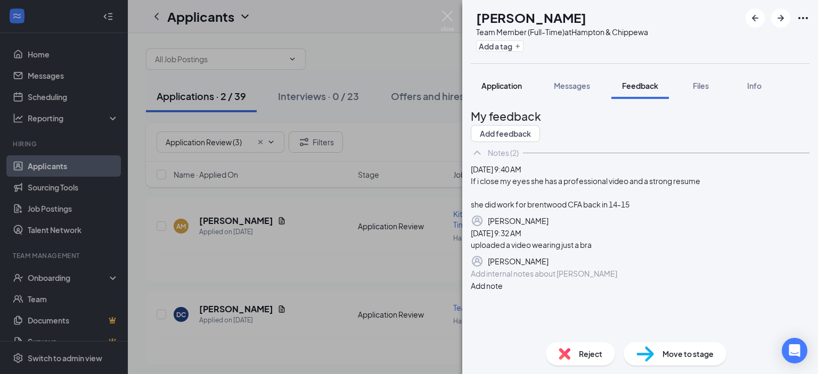
click at [488, 87] on span "Application" at bounding box center [502, 86] width 40 height 10
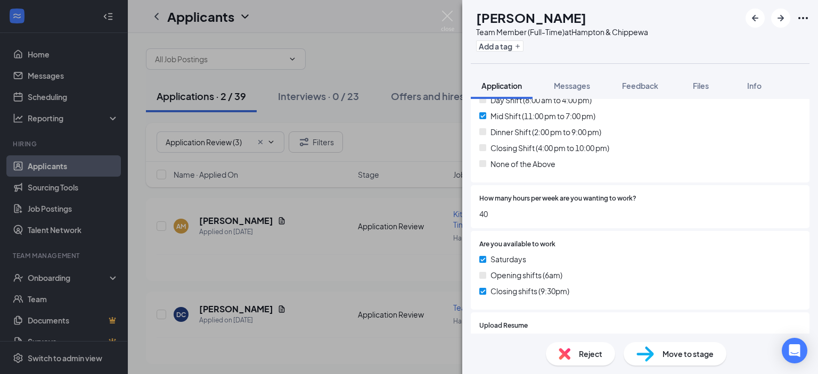
scroll to position [426, 0]
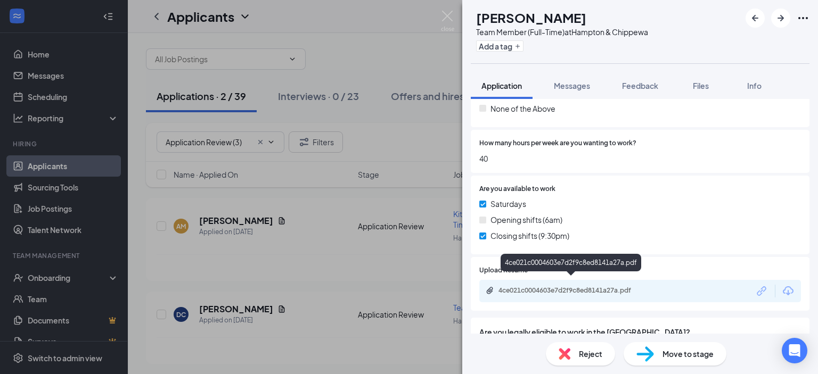
click at [600, 287] on div "4ce021c0004603e7d2f9c8ed8141a27a.pdf" at bounding box center [573, 291] width 149 height 9
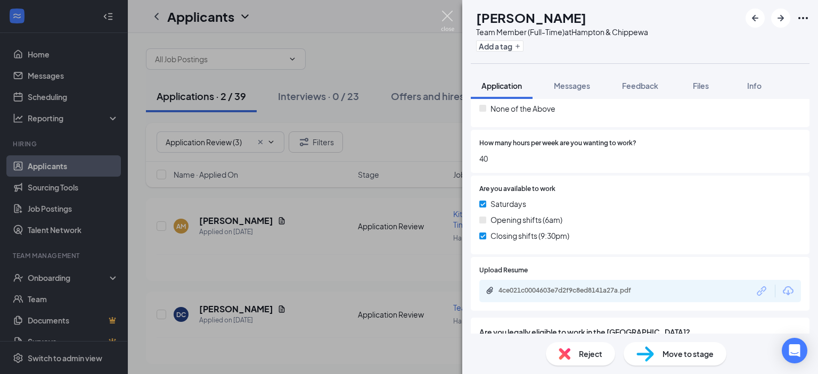
click at [447, 15] on img at bounding box center [447, 21] width 13 height 21
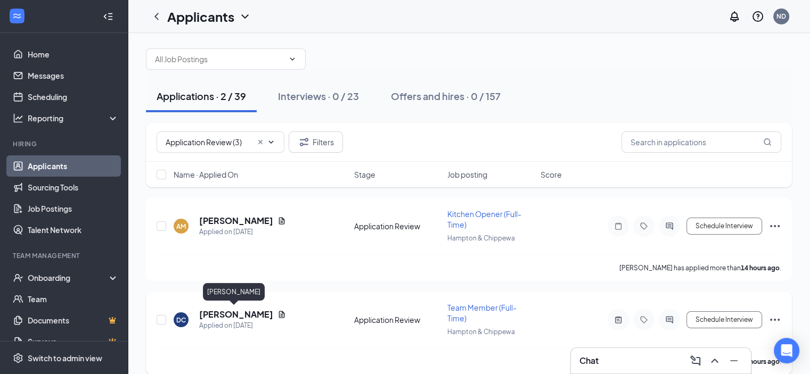
click at [219, 313] on h5 "[PERSON_NAME]" at bounding box center [236, 315] width 74 height 12
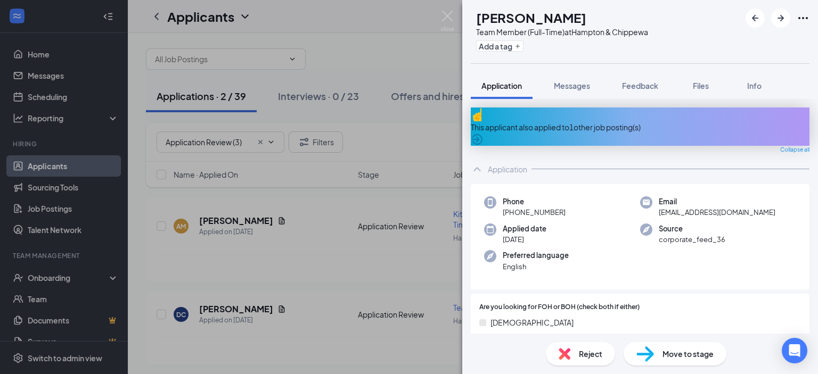
click at [677, 352] on span "Move to stage" at bounding box center [688, 354] width 51 height 12
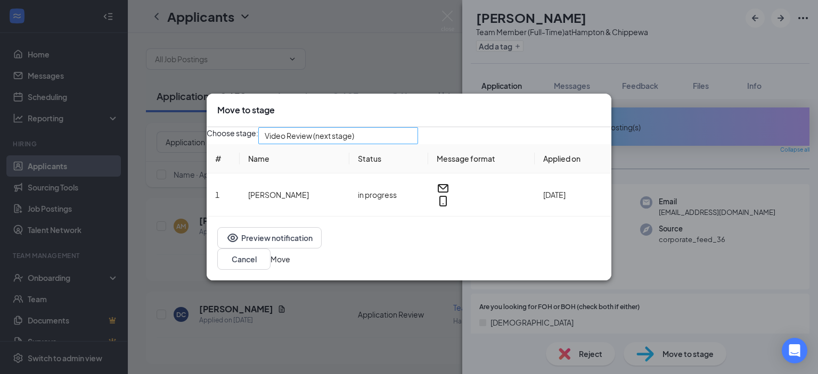
click at [402, 145] on span "Video Review (next stage)" at bounding box center [333, 142] width 137 height 29
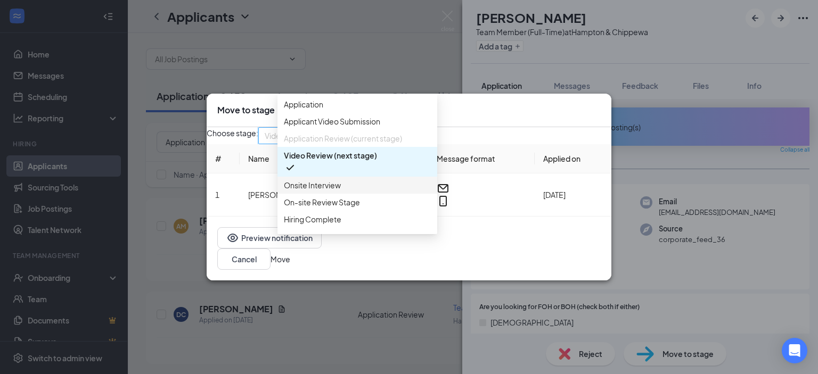
click at [315, 191] on span "Onsite Interview" at bounding box center [312, 186] width 57 height 12
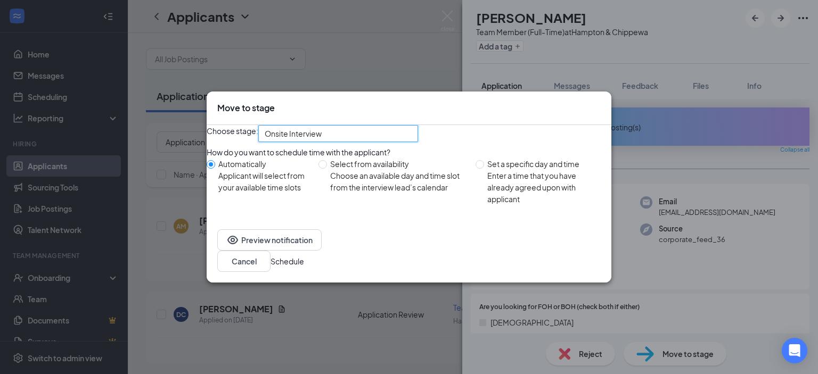
click at [304, 263] on button "Schedule" at bounding box center [288, 262] width 34 height 12
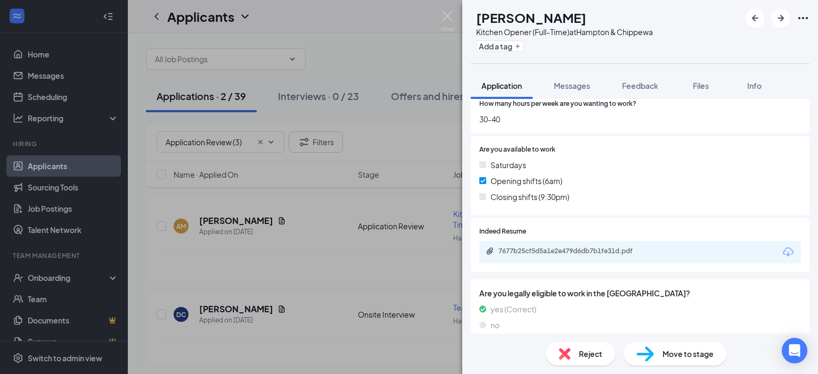
scroll to position [444, 0]
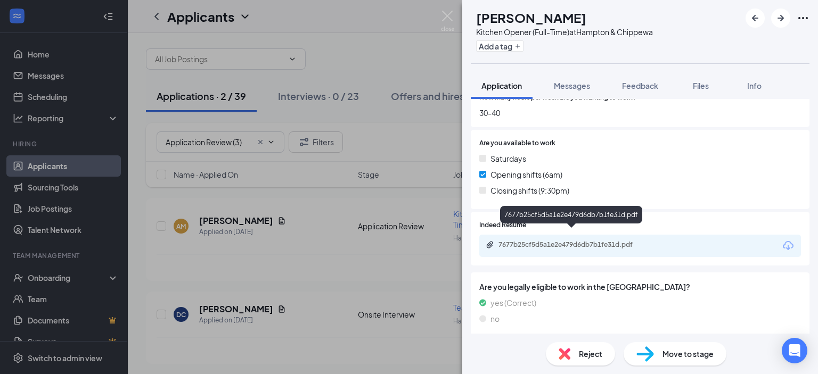
click at [616, 241] on div "7677b25cf5d5a1e2e479d6db7b1fe31d.pdf" at bounding box center [573, 245] width 149 height 9
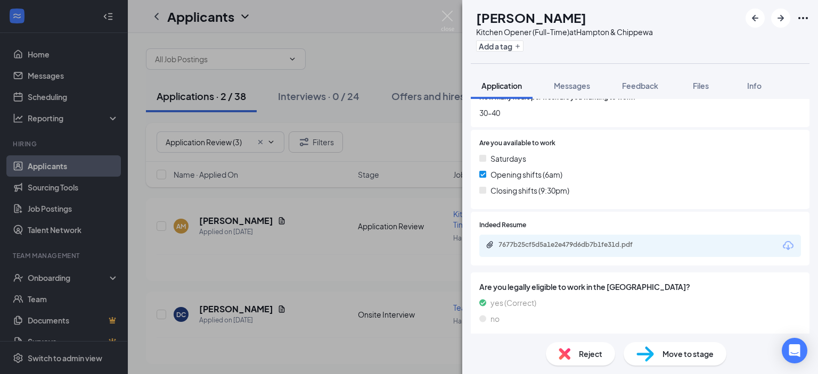
click at [596, 360] on div "Reject" at bounding box center [580, 354] width 69 height 23
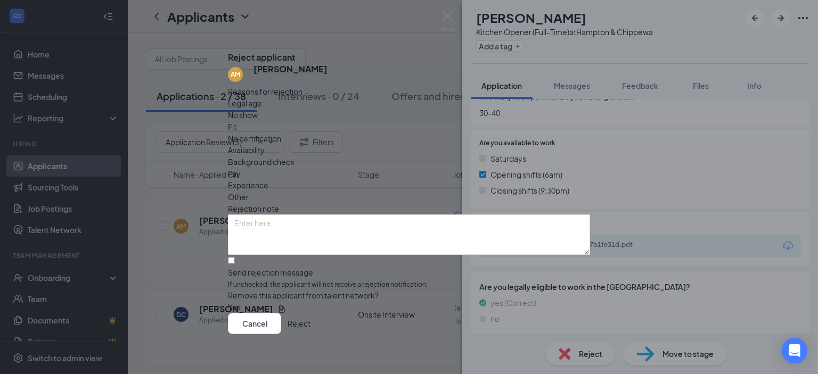
click at [249, 191] on span "Other" at bounding box center [238, 197] width 21 height 12
click at [235, 257] on input "Send rejection message If unchecked, the applicant will not receive a rejection…" at bounding box center [231, 260] width 7 height 7
checkbox input "true"
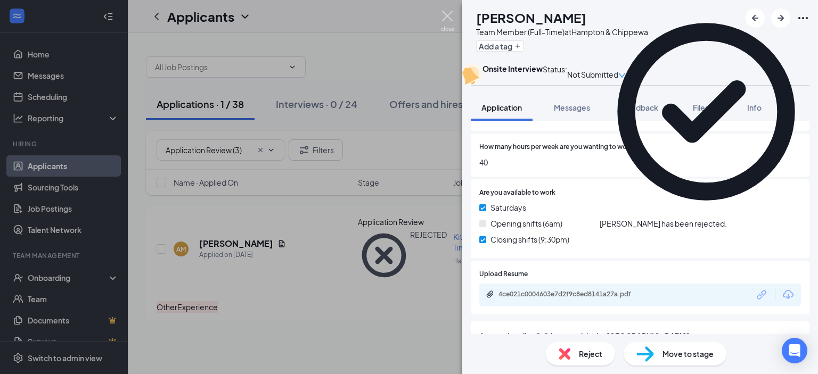
click at [446, 13] on img at bounding box center [447, 21] width 13 height 21
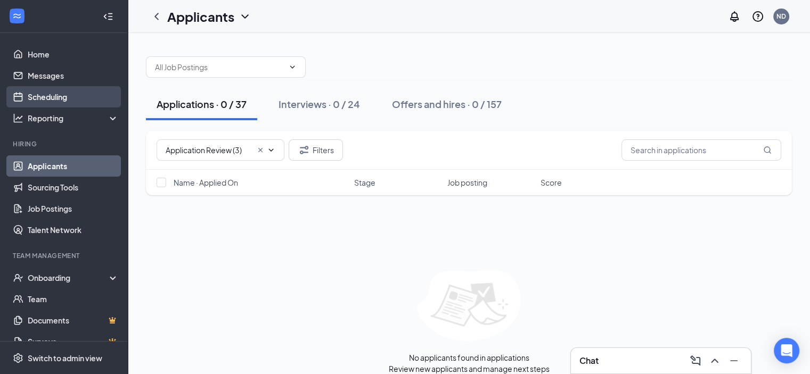
click at [54, 99] on link "Scheduling" at bounding box center [73, 96] width 91 height 21
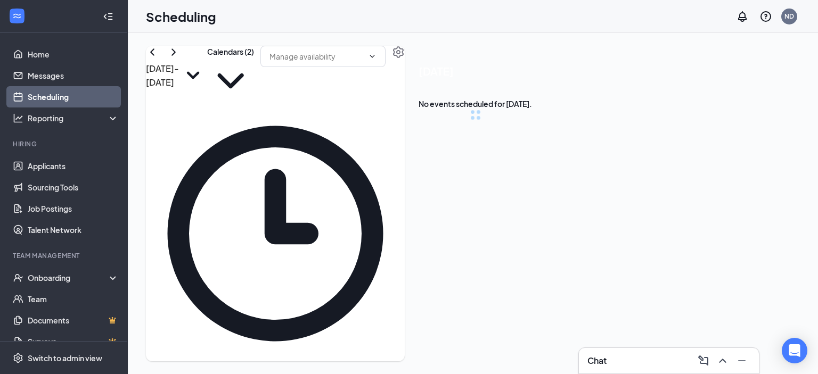
scroll to position [524, 0]
